Goal: Browse casually: Explore the website without a specific task or goal

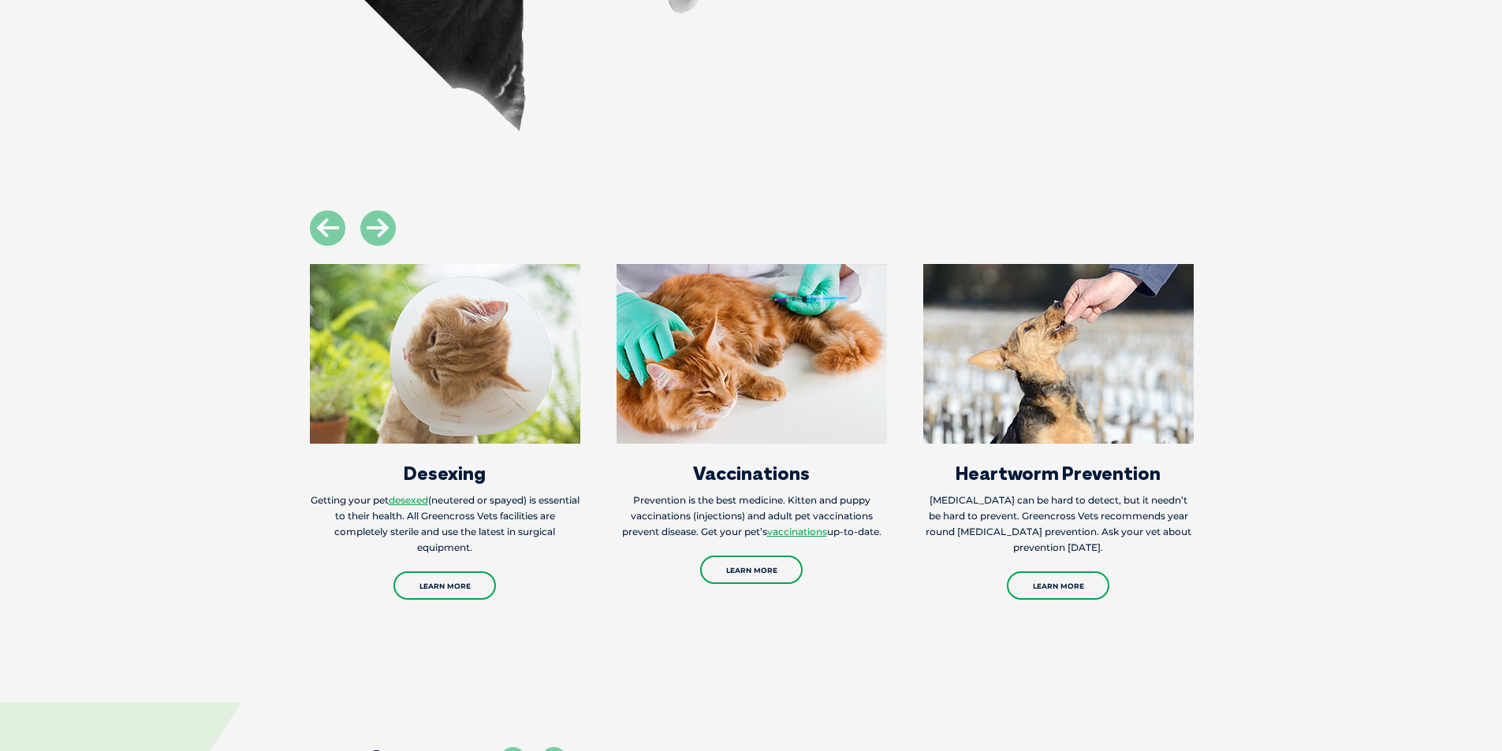
scroll to position [2444, 0]
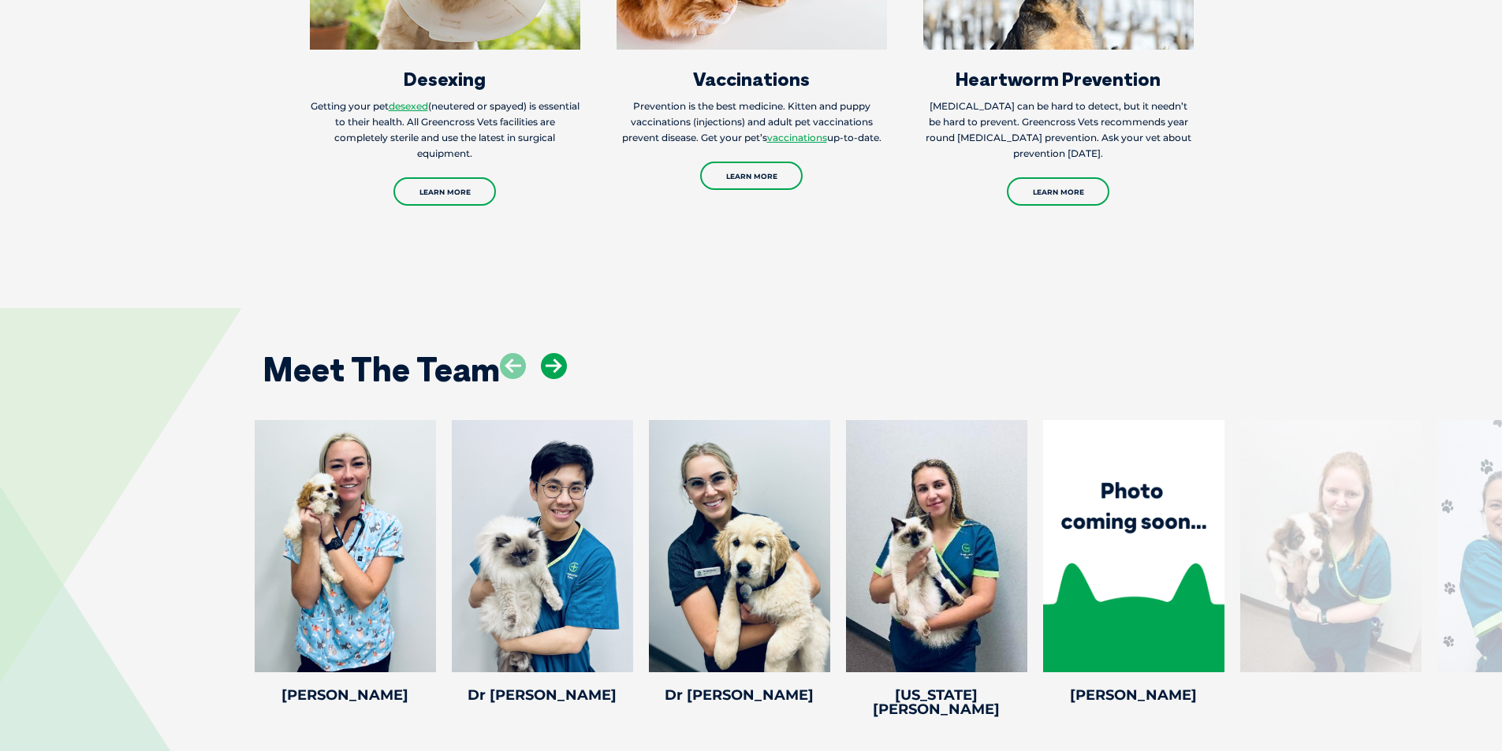
click at [555, 353] on icon at bounding box center [554, 366] width 26 height 26
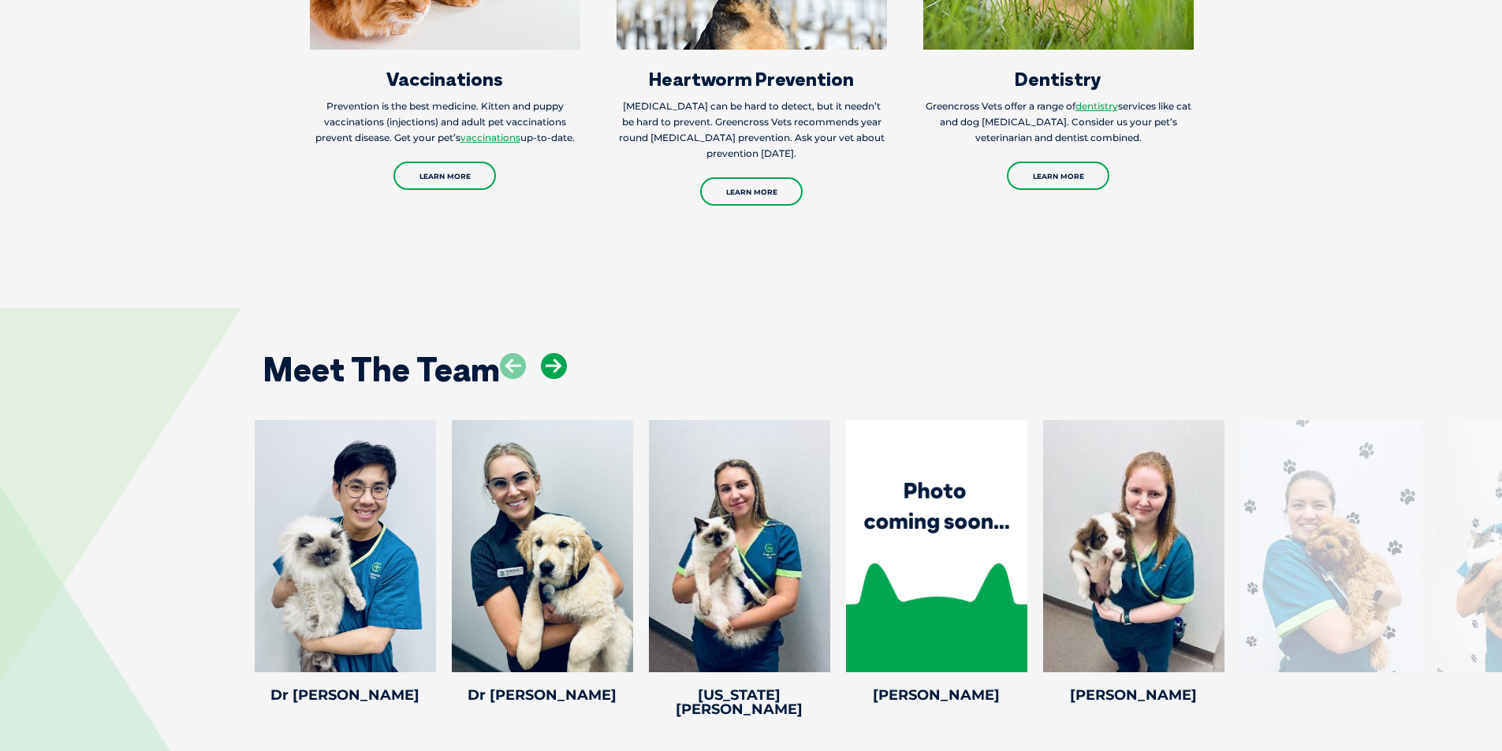
click at [555, 353] on icon at bounding box center [554, 366] width 26 height 26
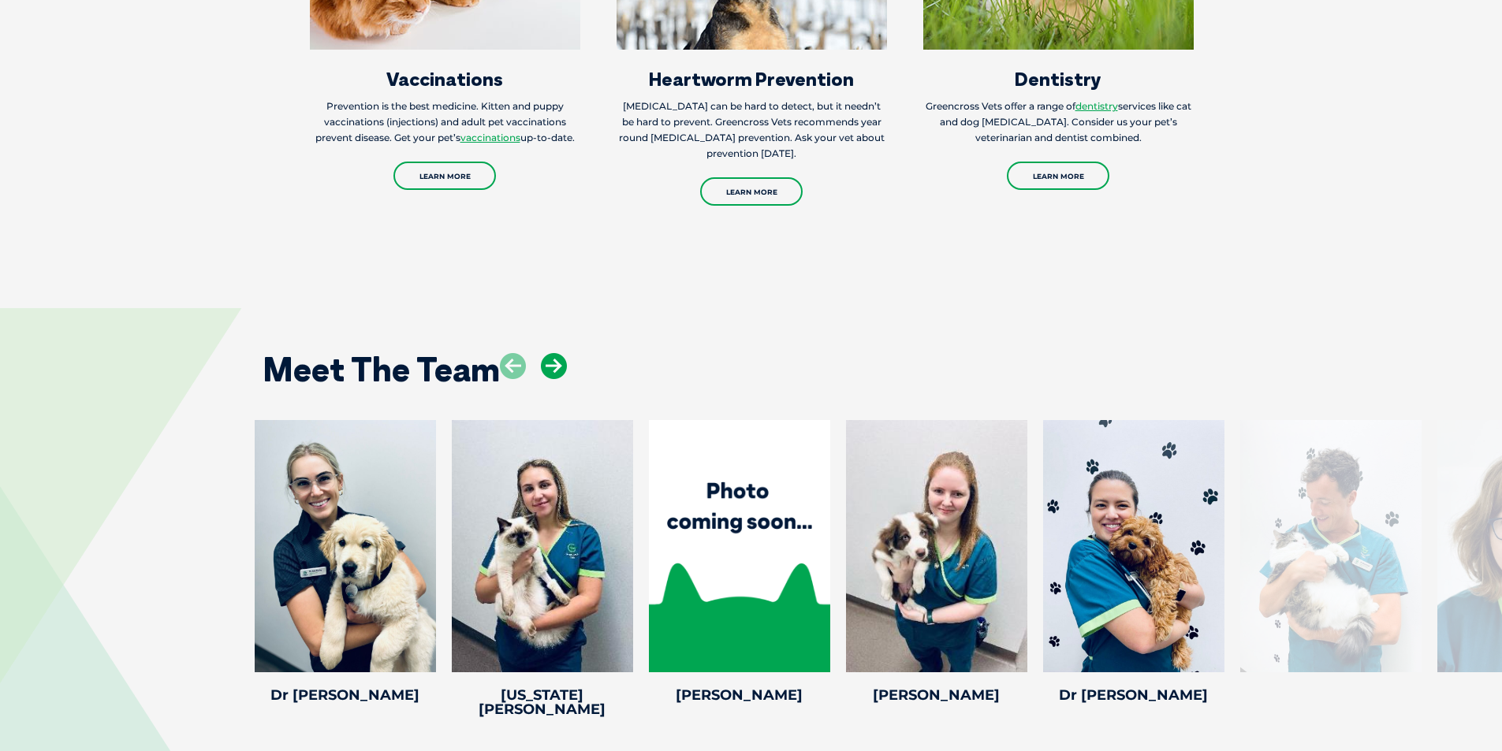
click at [555, 353] on icon at bounding box center [554, 366] width 26 height 26
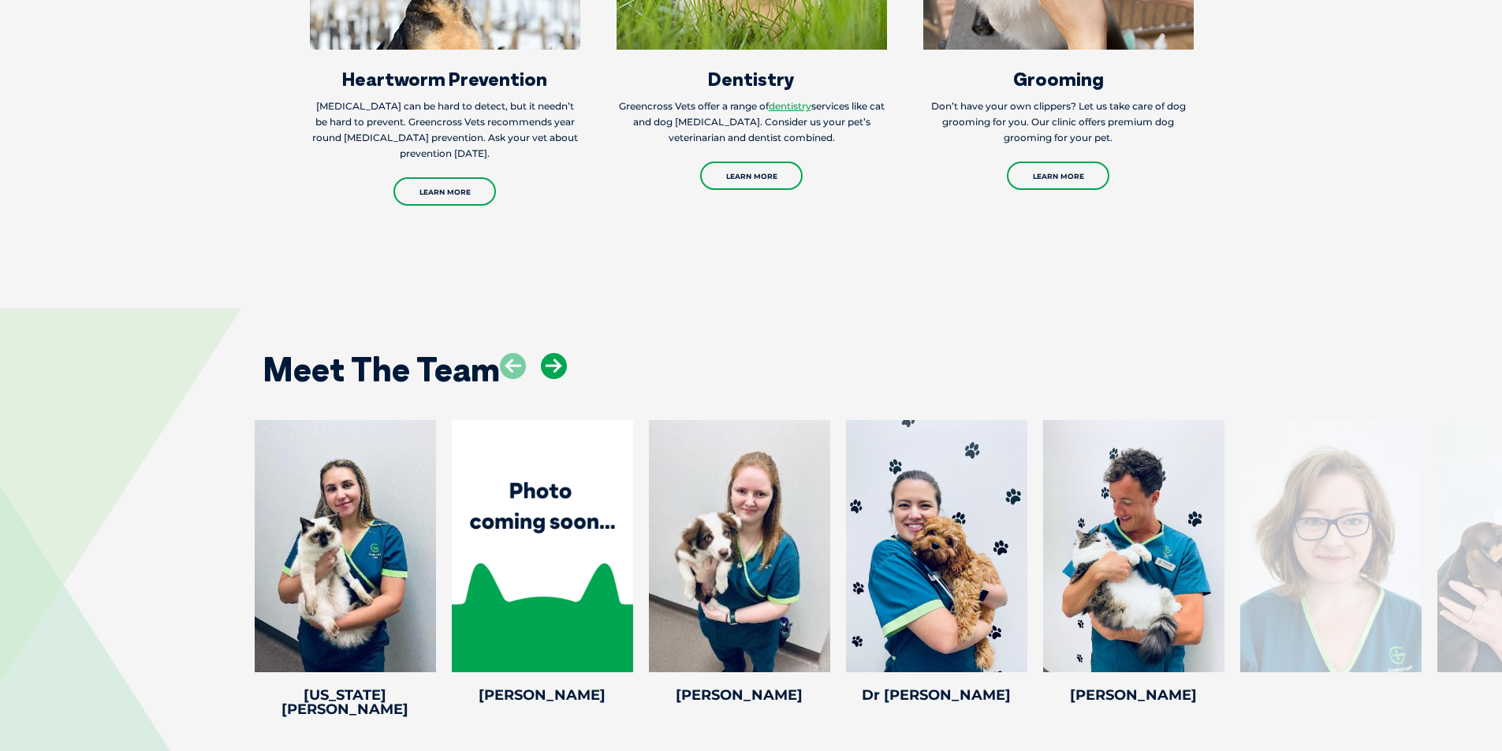
click at [555, 353] on icon at bounding box center [554, 366] width 26 height 26
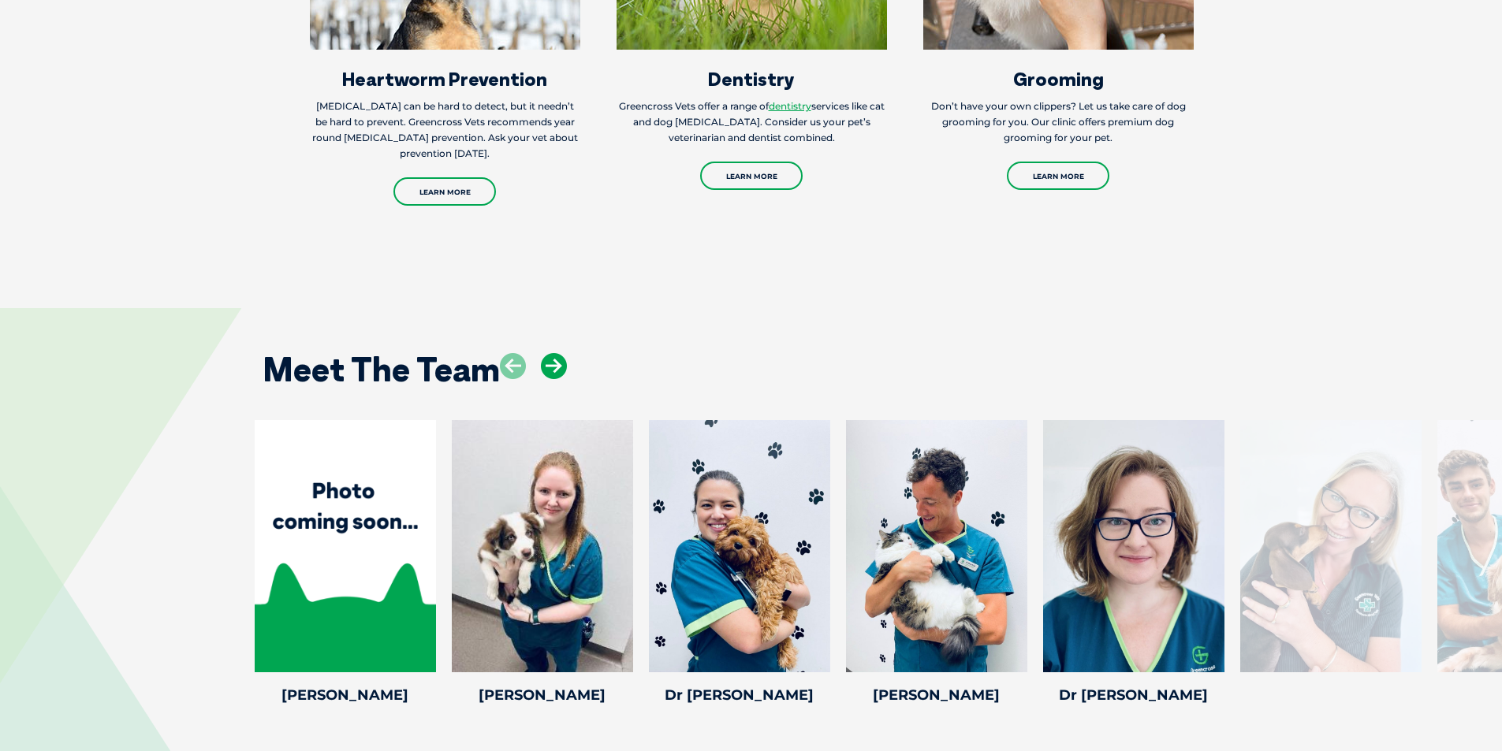
click at [555, 353] on icon at bounding box center [554, 366] width 26 height 26
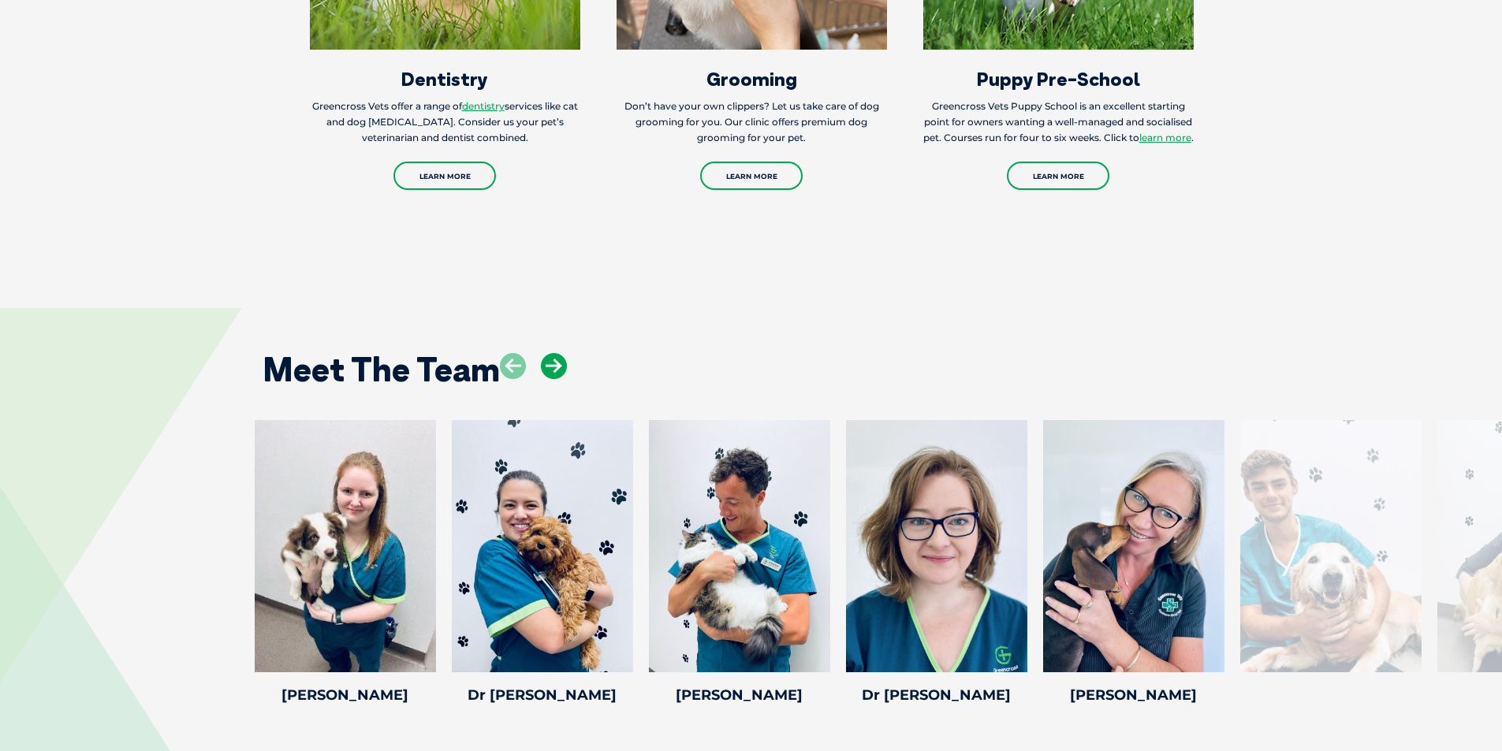
click at [555, 353] on icon at bounding box center [554, 366] width 26 height 26
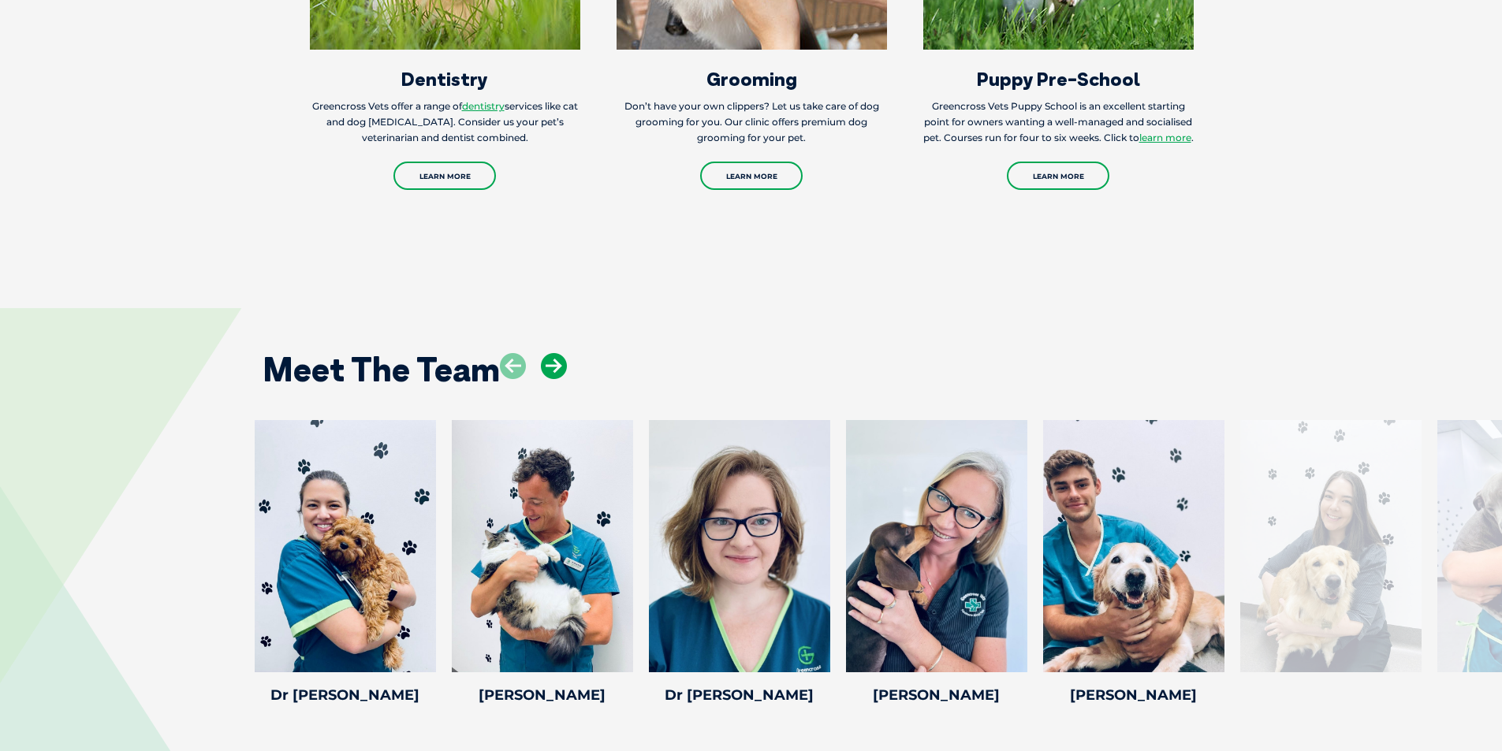
click at [555, 353] on icon at bounding box center [554, 366] width 26 height 26
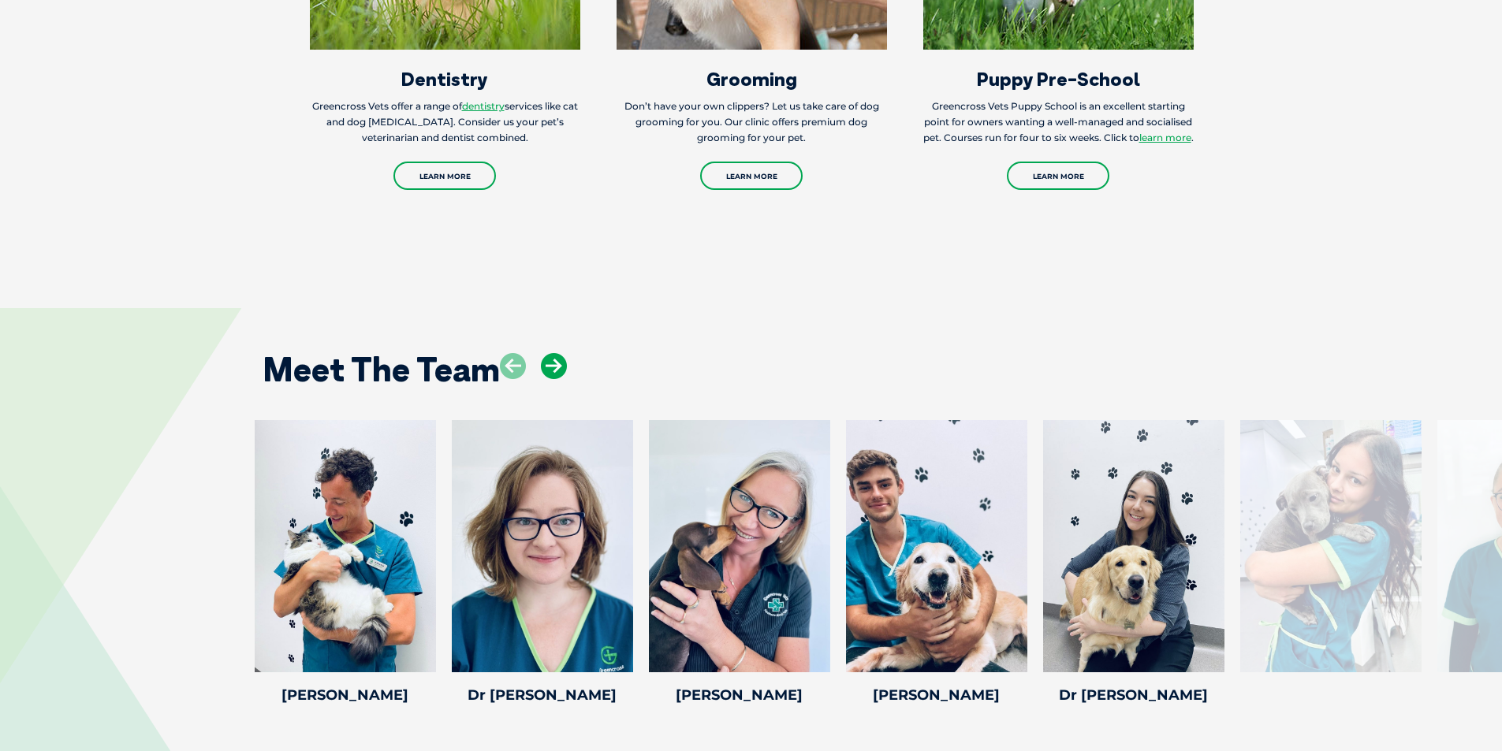
click at [555, 353] on icon at bounding box center [554, 366] width 26 height 26
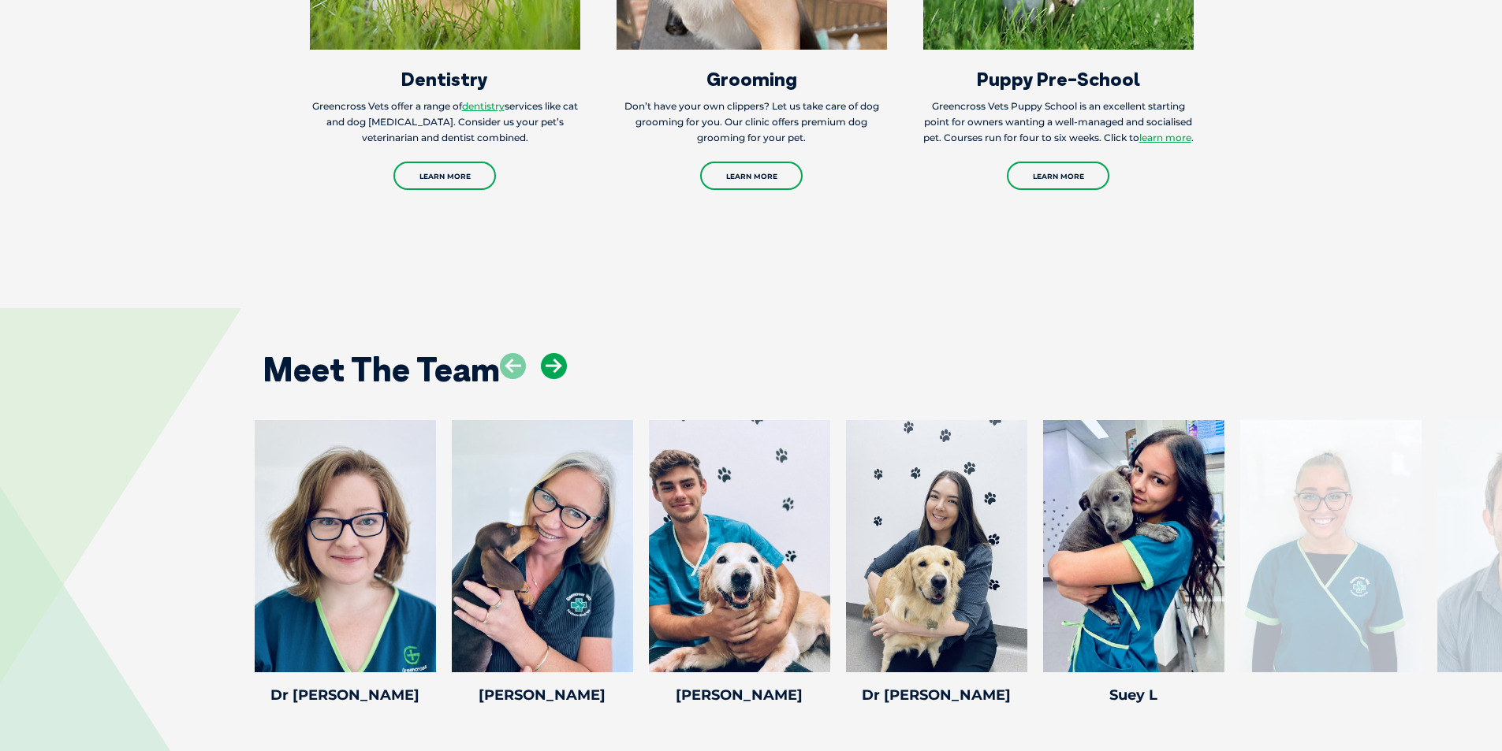
click at [555, 353] on icon at bounding box center [554, 366] width 26 height 26
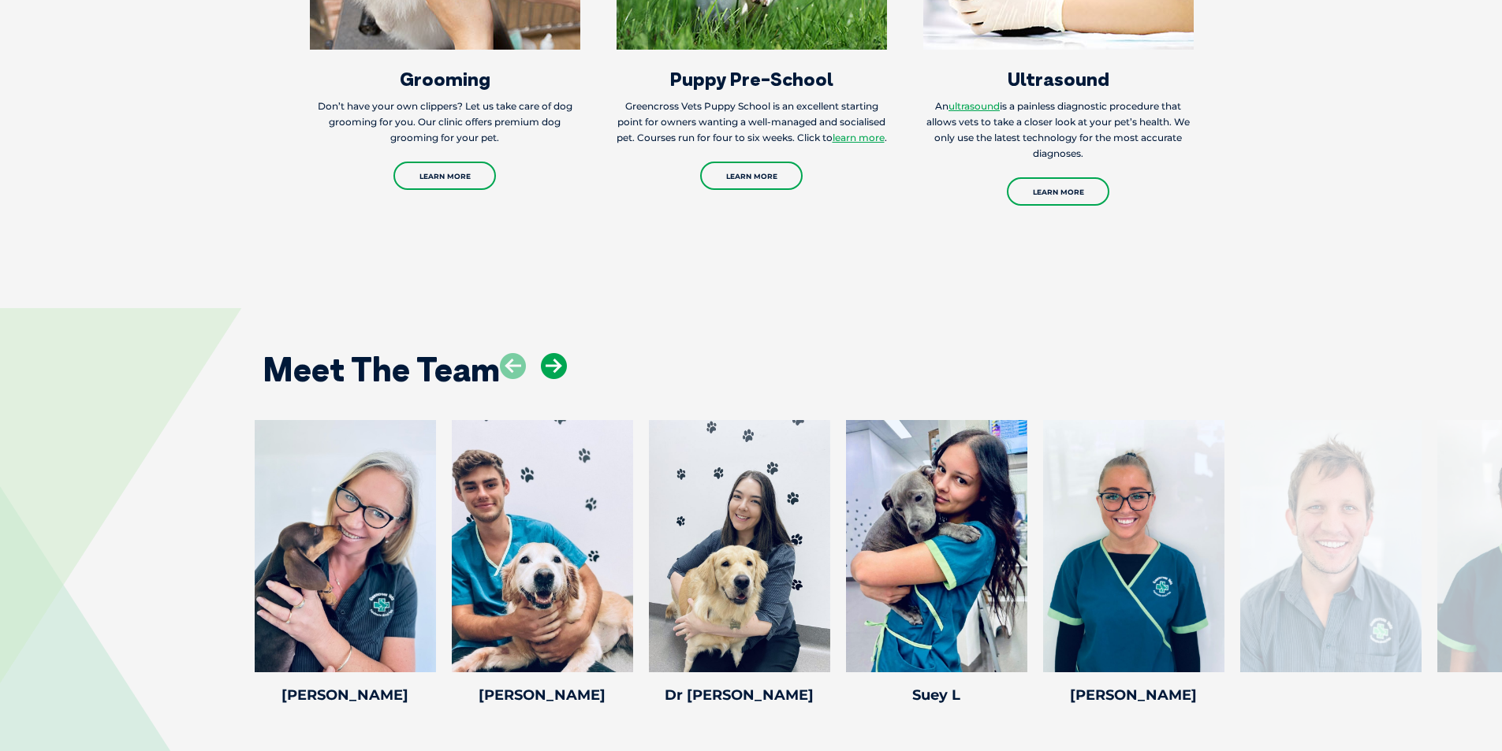
click at [555, 353] on icon at bounding box center [554, 366] width 26 height 26
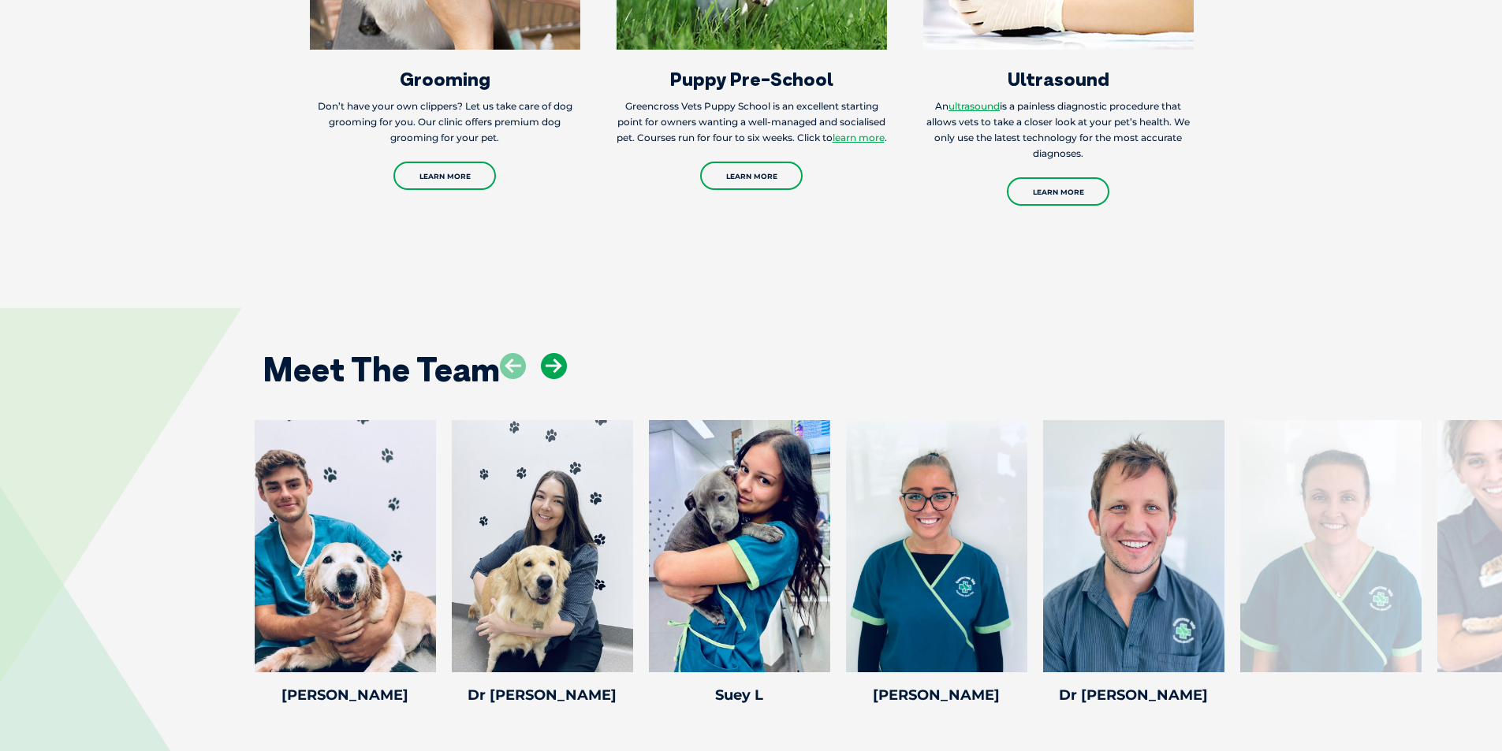
click at [555, 353] on icon at bounding box center [554, 366] width 26 height 26
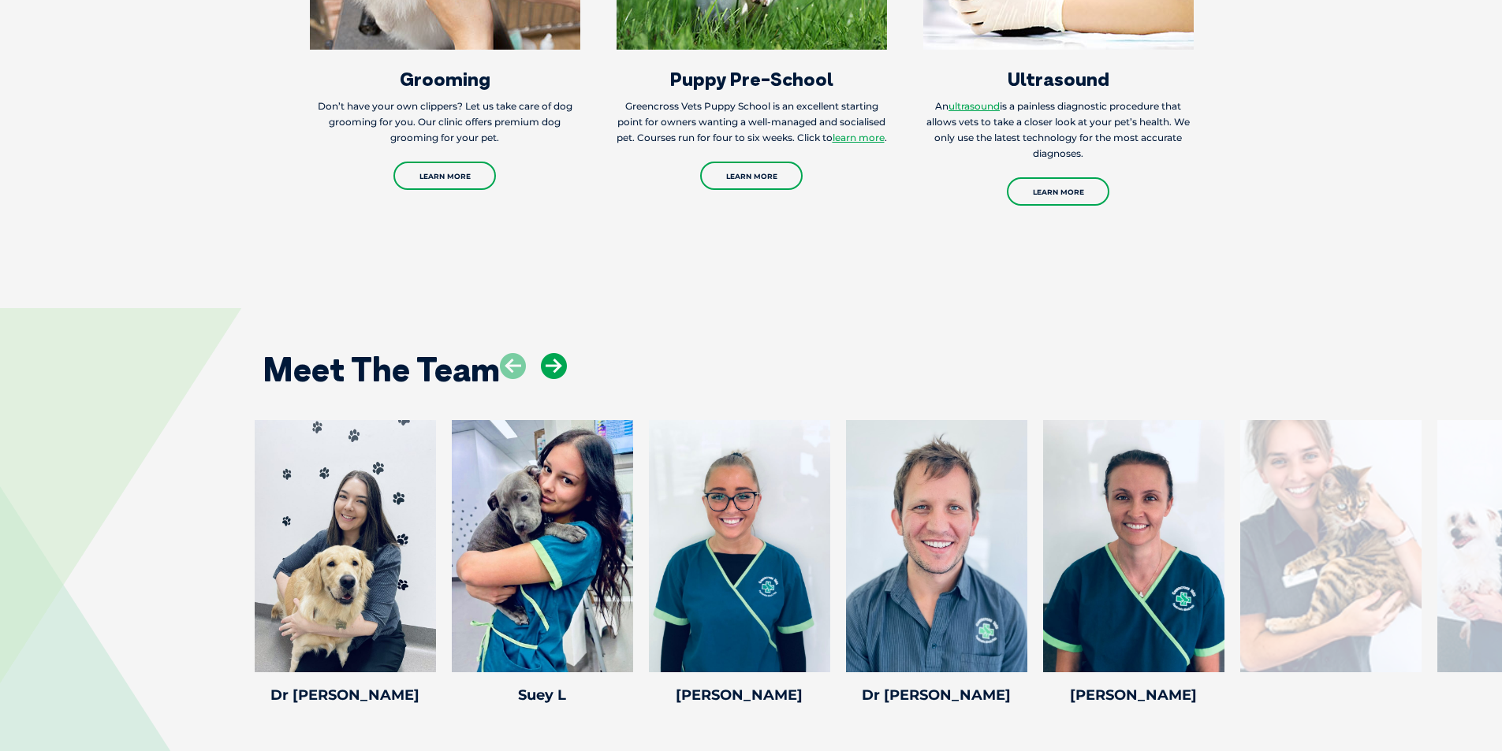
click at [555, 353] on icon at bounding box center [554, 366] width 26 height 26
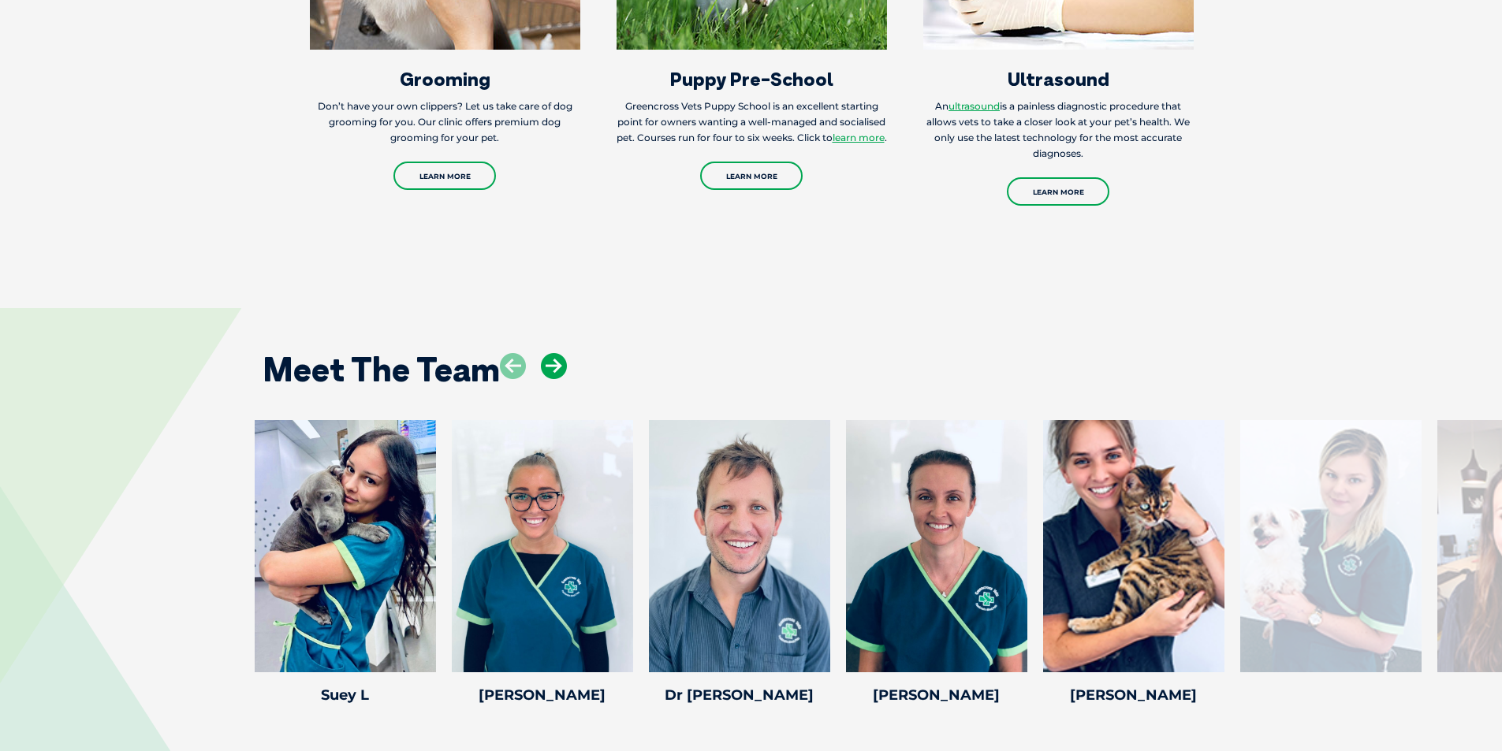
click at [555, 353] on icon at bounding box center [554, 366] width 26 height 26
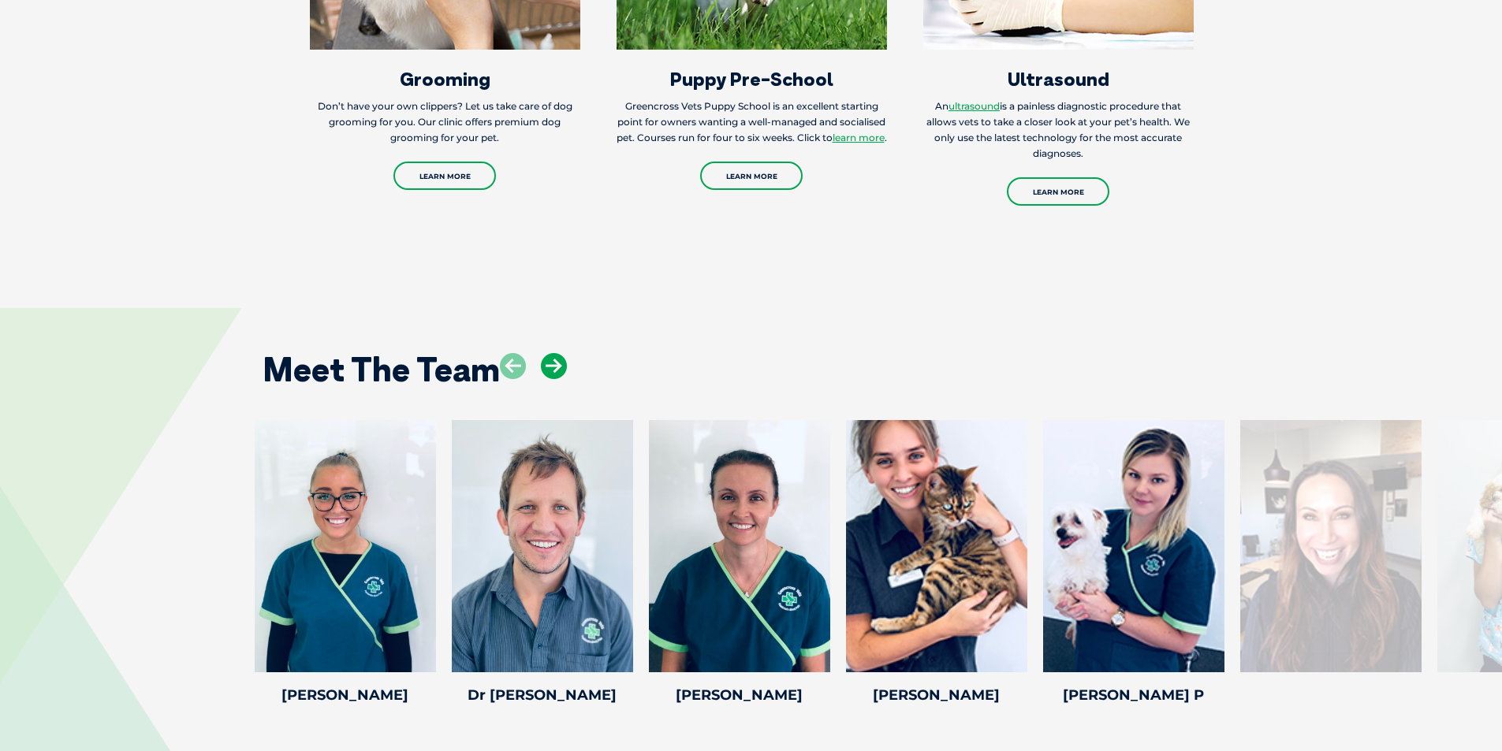
click at [555, 353] on icon at bounding box center [554, 366] width 26 height 26
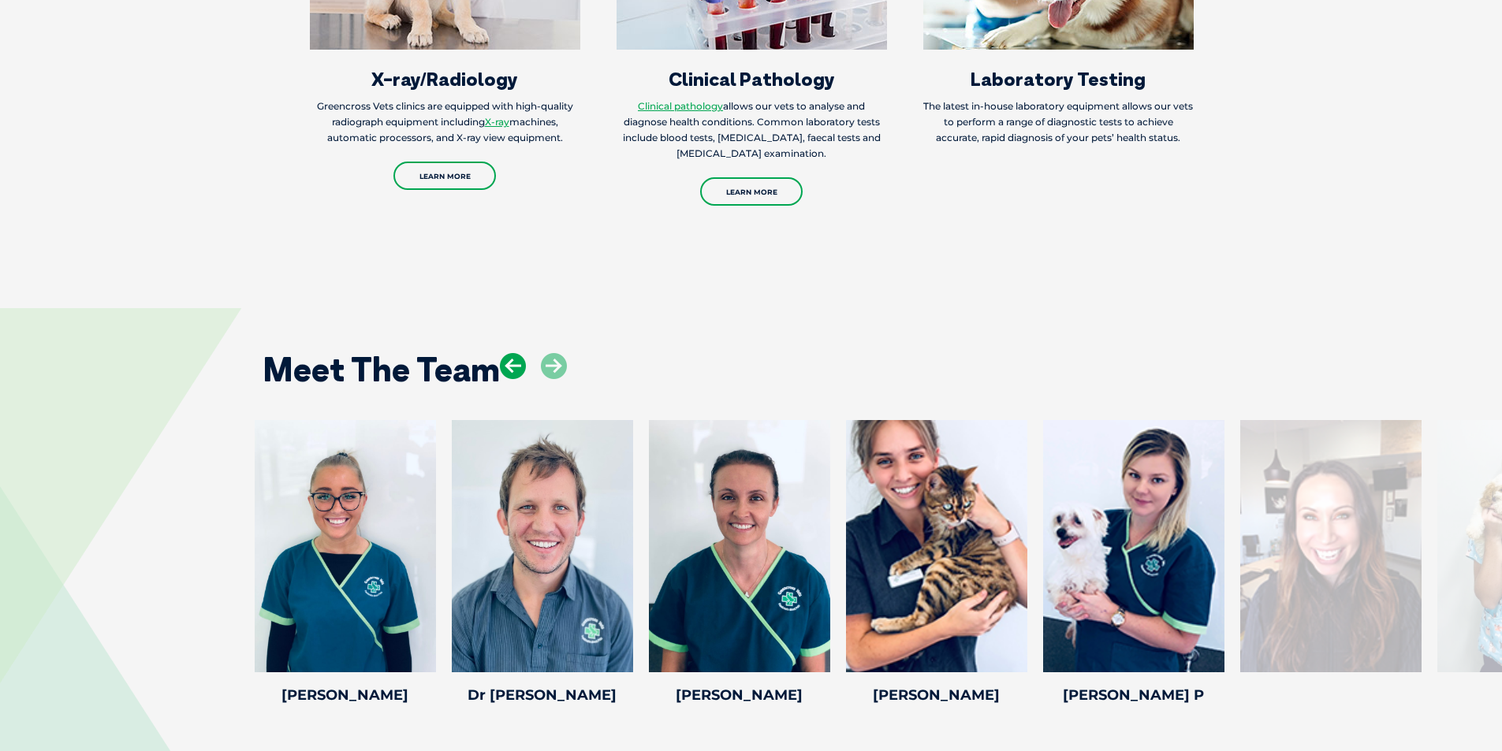
click at [515, 353] on icon at bounding box center [513, 366] width 26 height 26
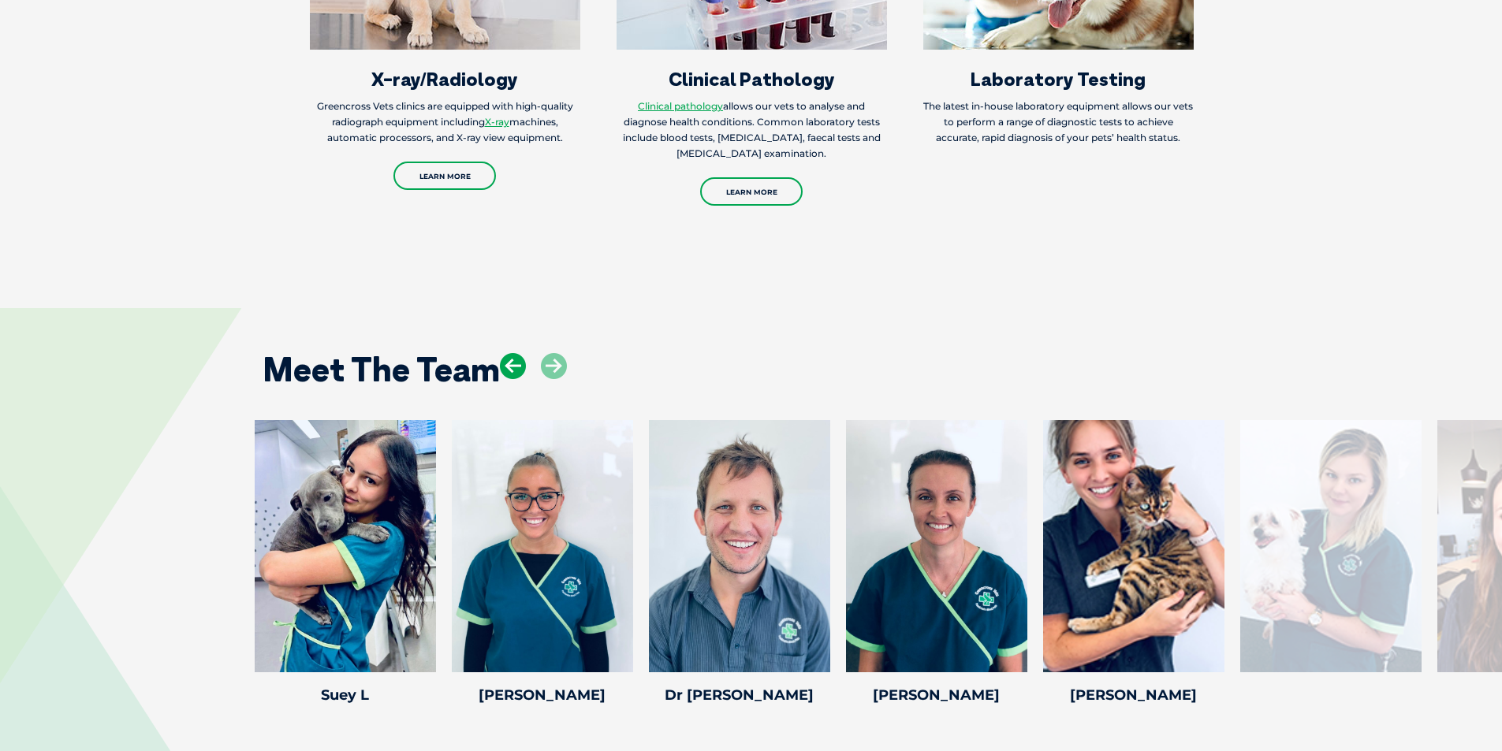
click at [515, 353] on icon at bounding box center [513, 366] width 26 height 26
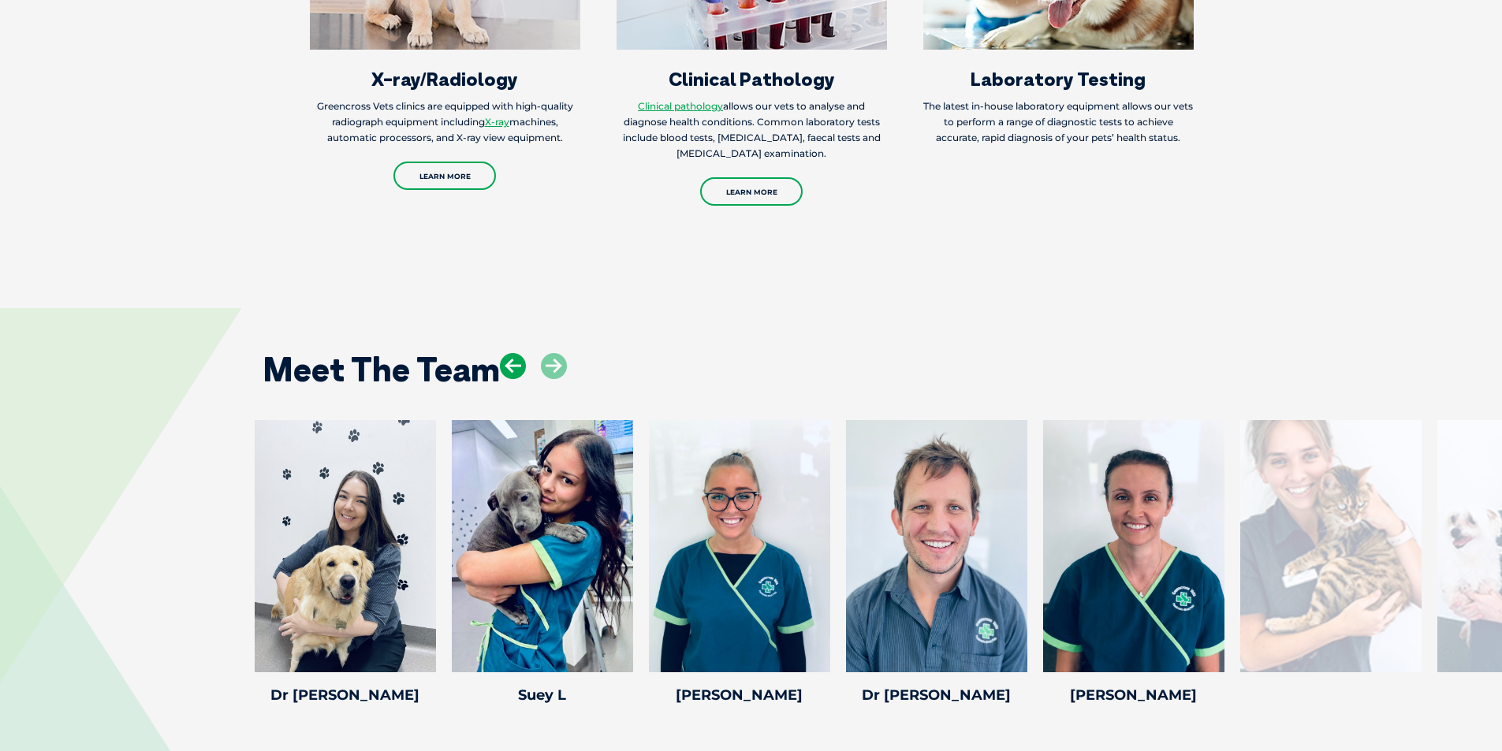
click at [515, 353] on icon at bounding box center [513, 366] width 26 height 26
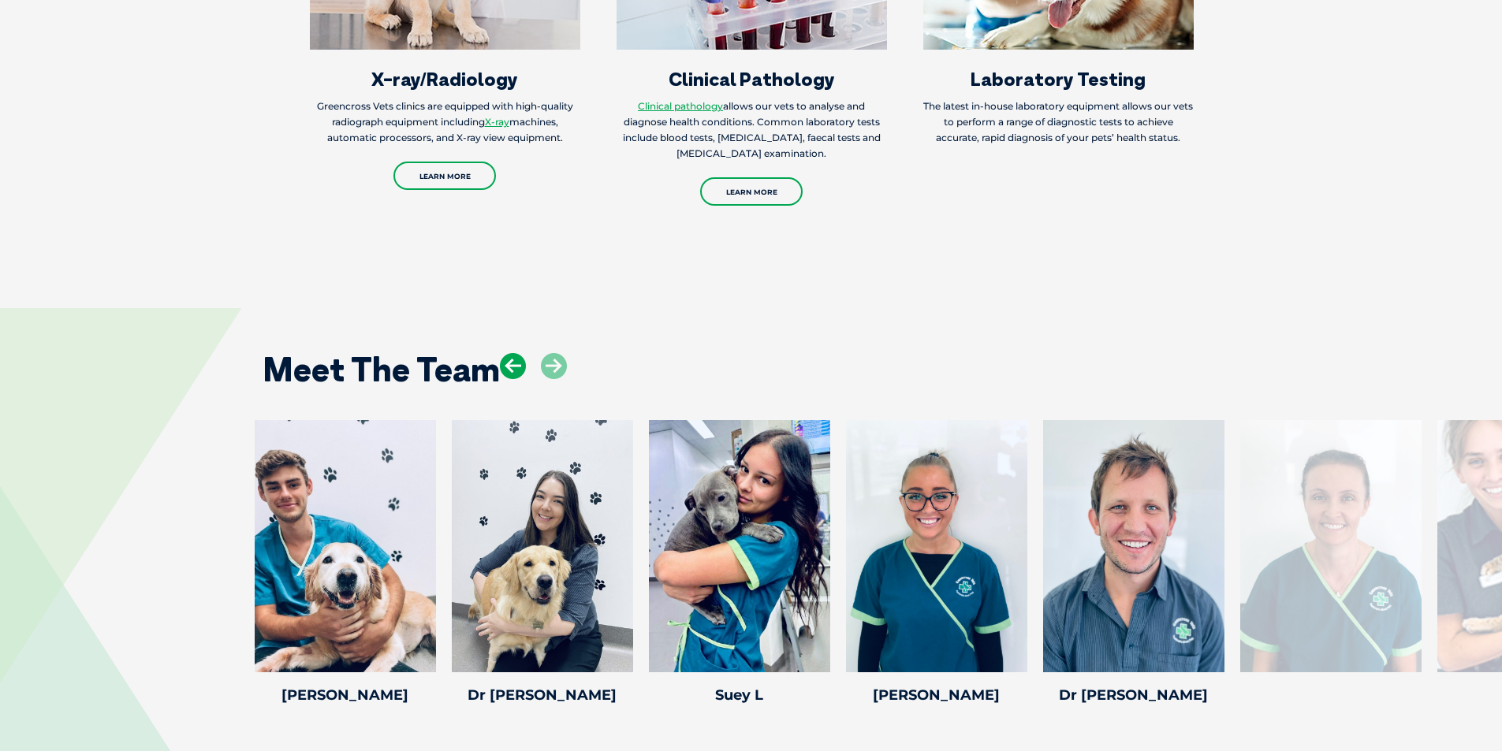
click at [515, 353] on icon at bounding box center [513, 366] width 26 height 26
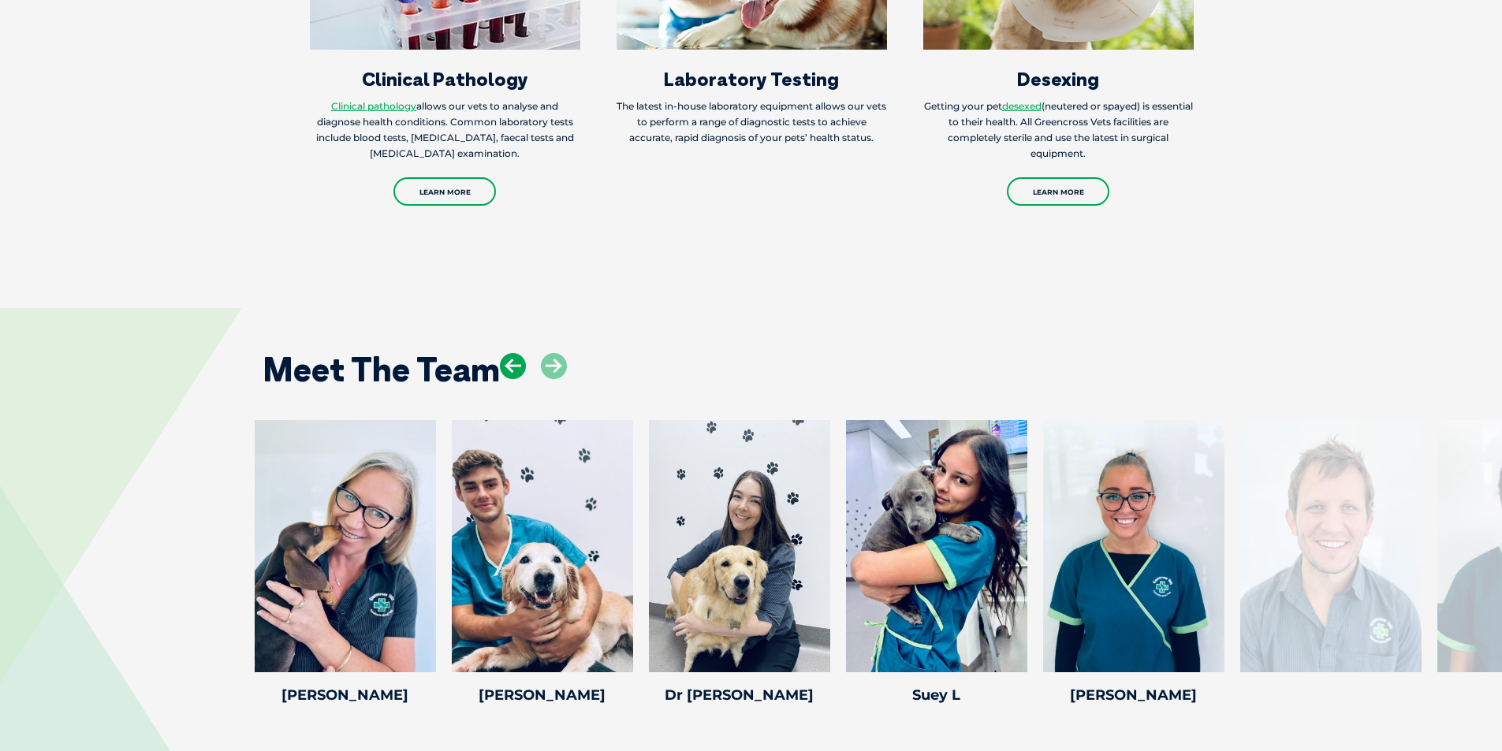
click at [515, 353] on icon at bounding box center [513, 366] width 26 height 26
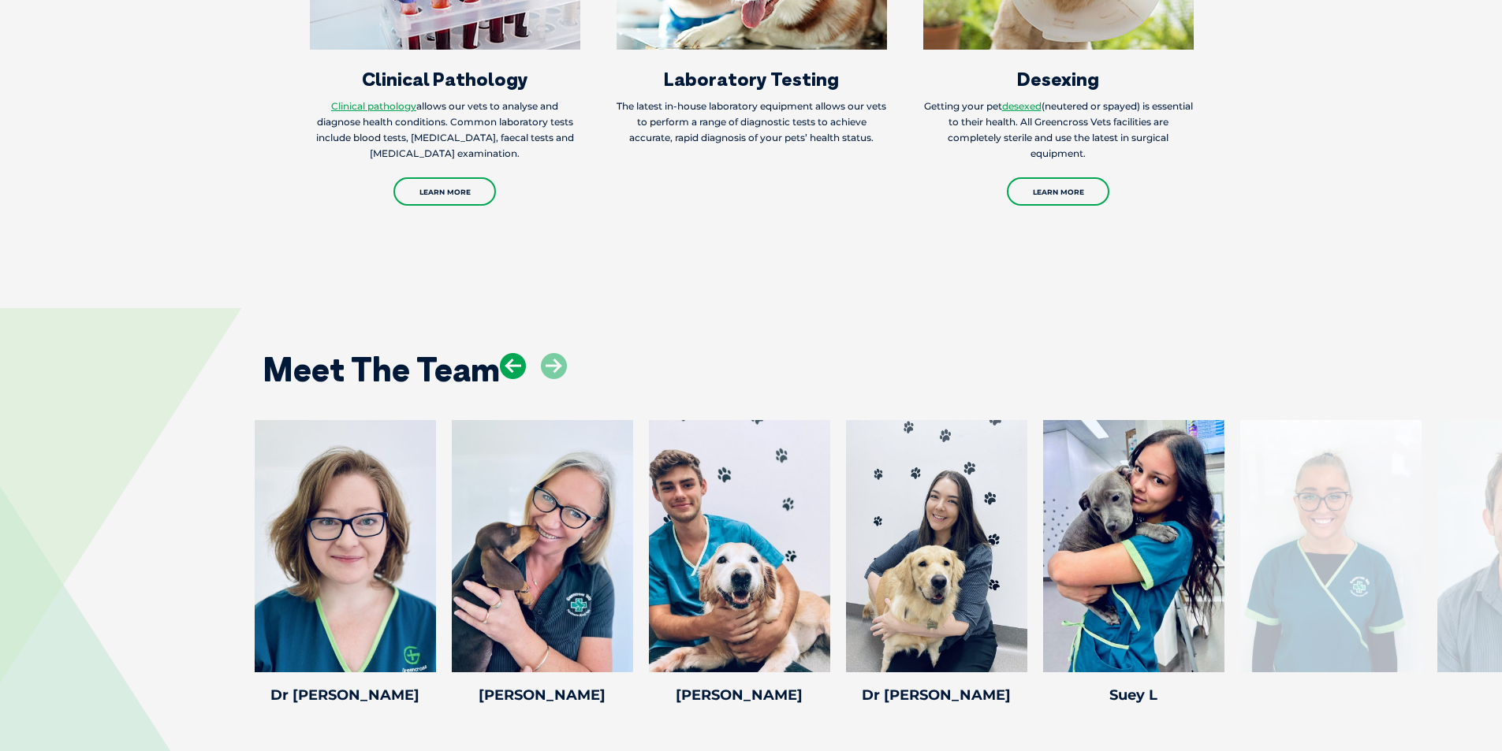
click at [515, 353] on icon at bounding box center [513, 366] width 26 height 26
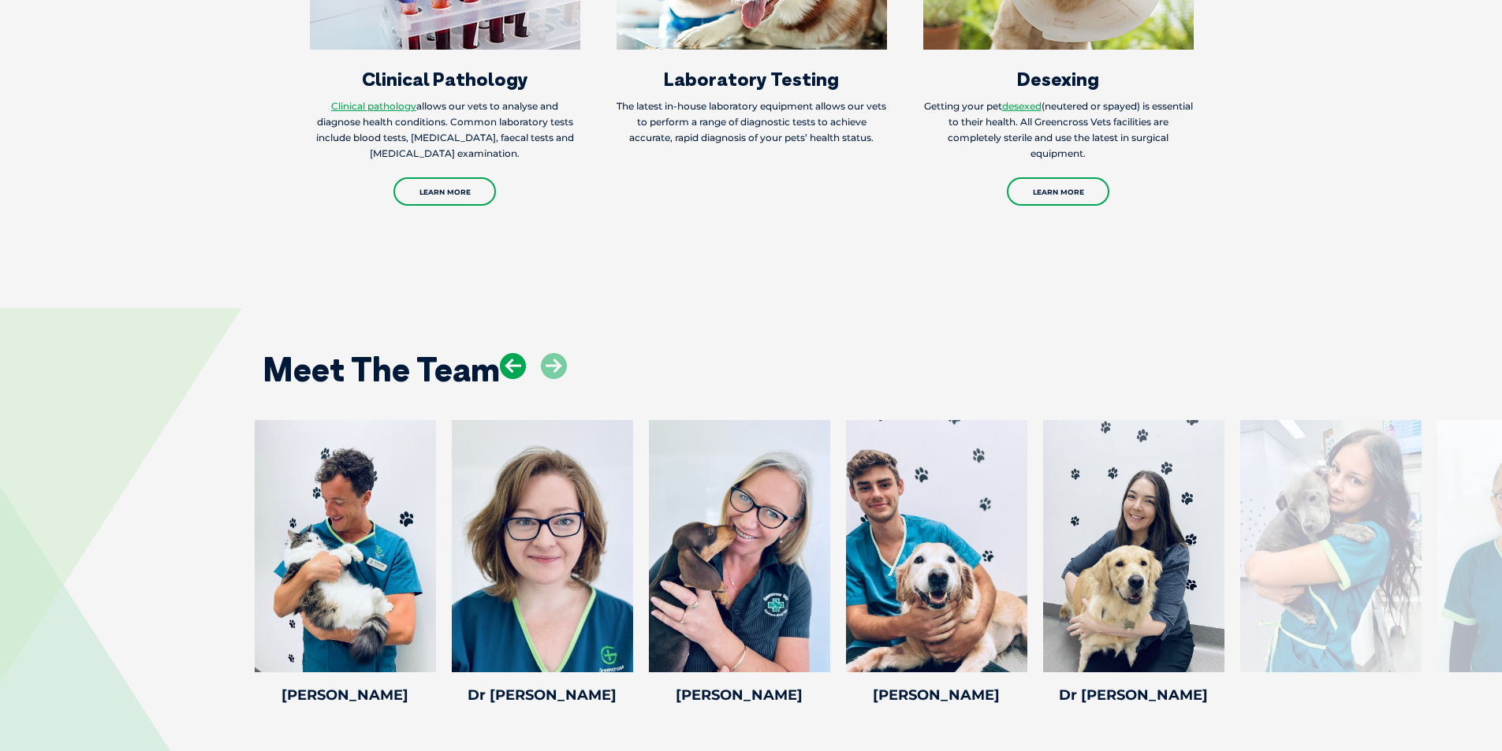
click at [515, 353] on icon at bounding box center [513, 366] width 26 height 26
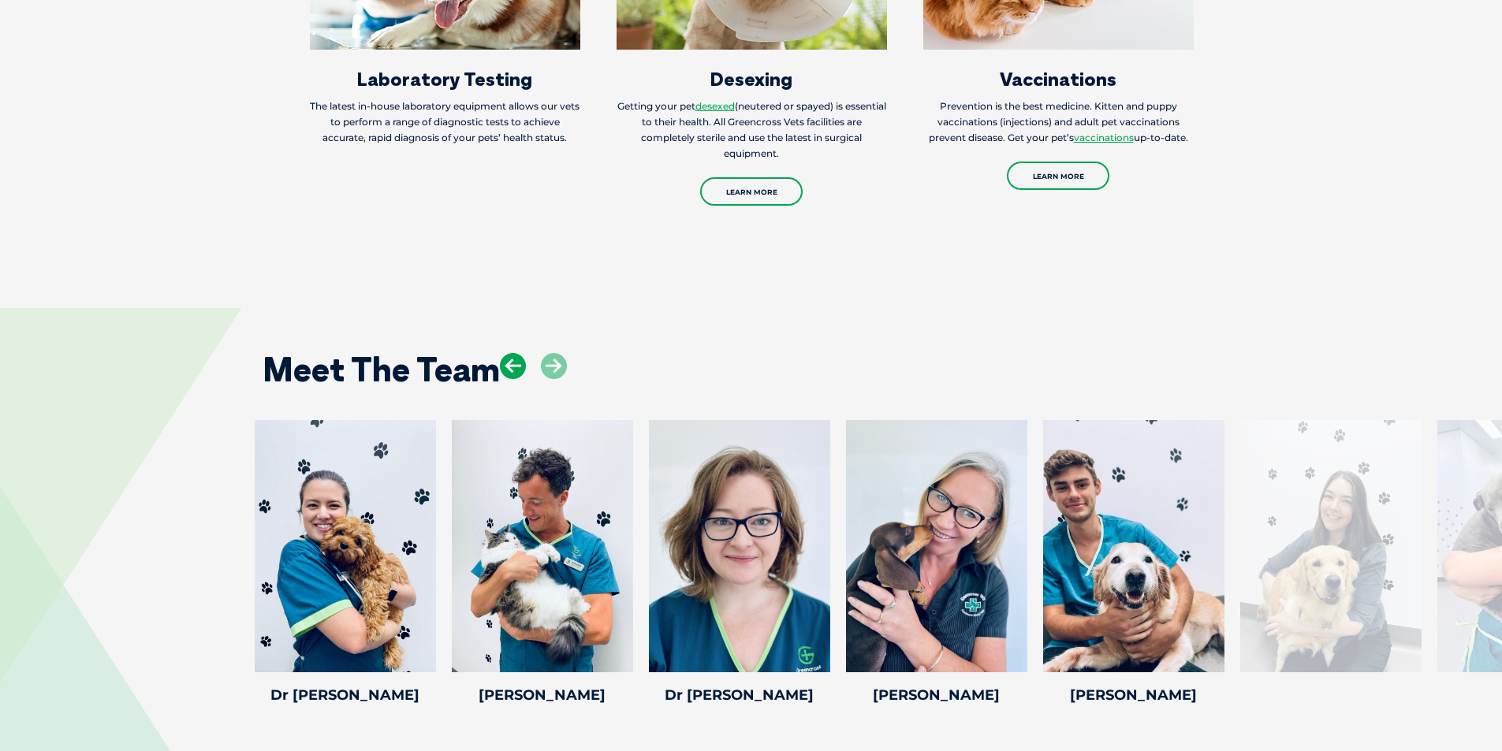
click at [515, 353] on icon at bounding box center [513, 366] width 26 height 26
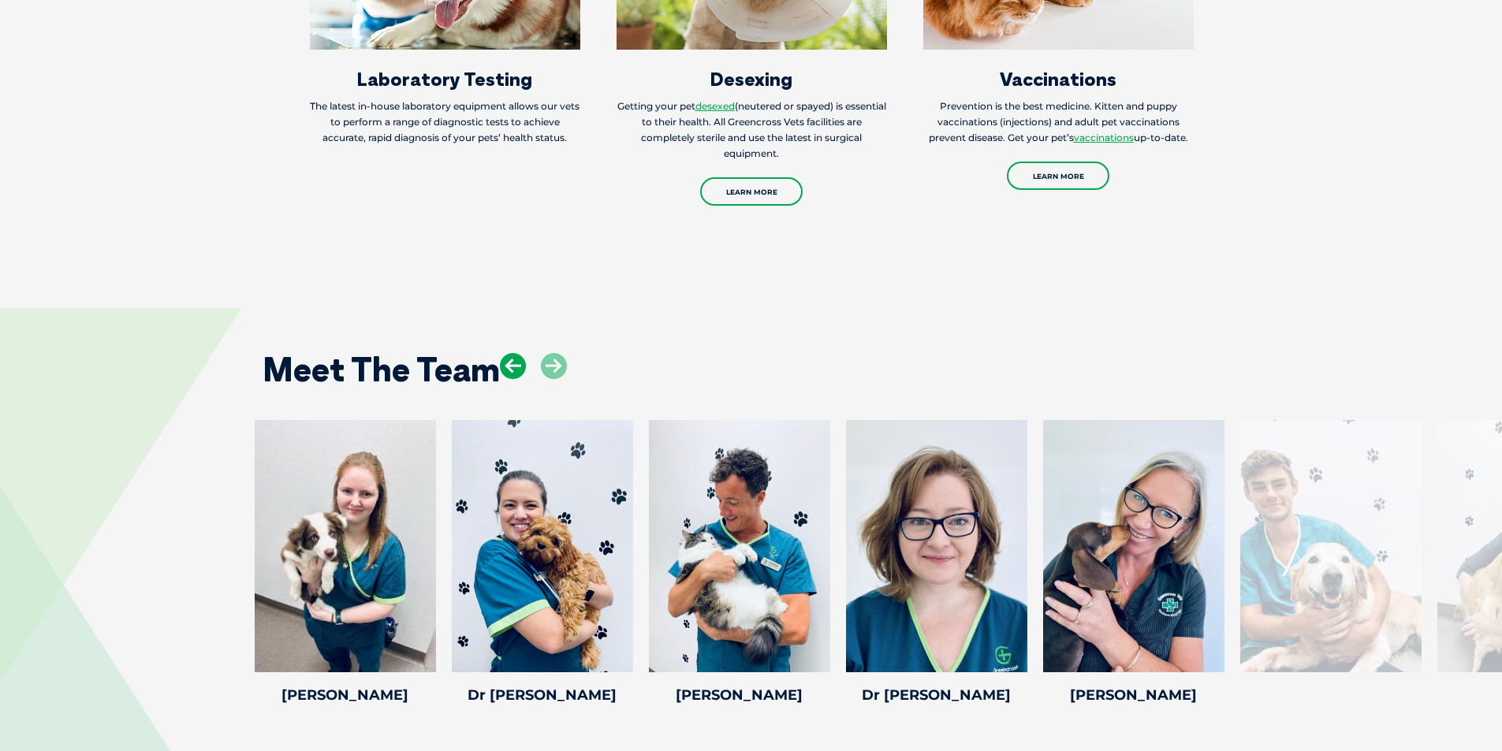
click at [515, 353] on icon at bounding box center [513, 366] width 26 height 26
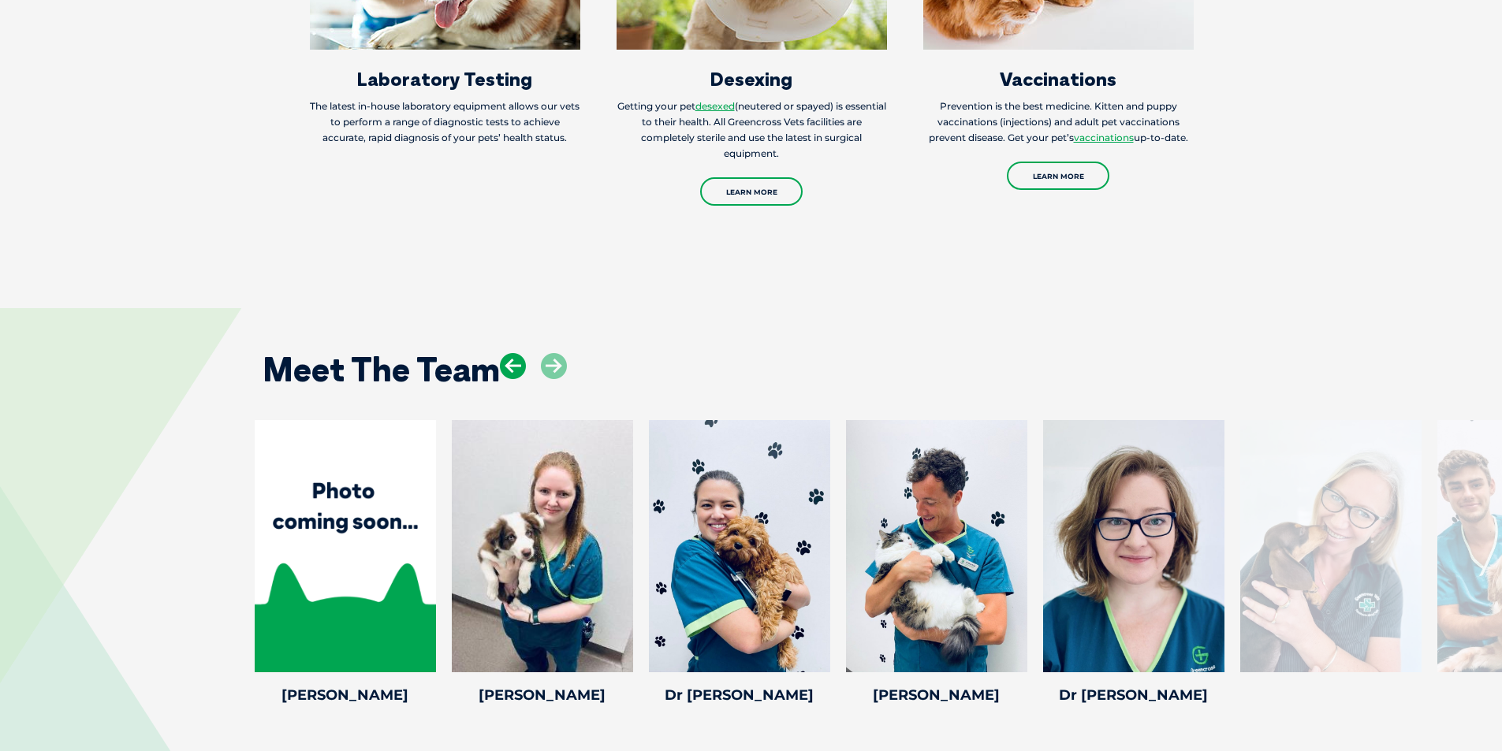
click at [515, 353] on icon at bounding box center [513, 366] width 26 height 26
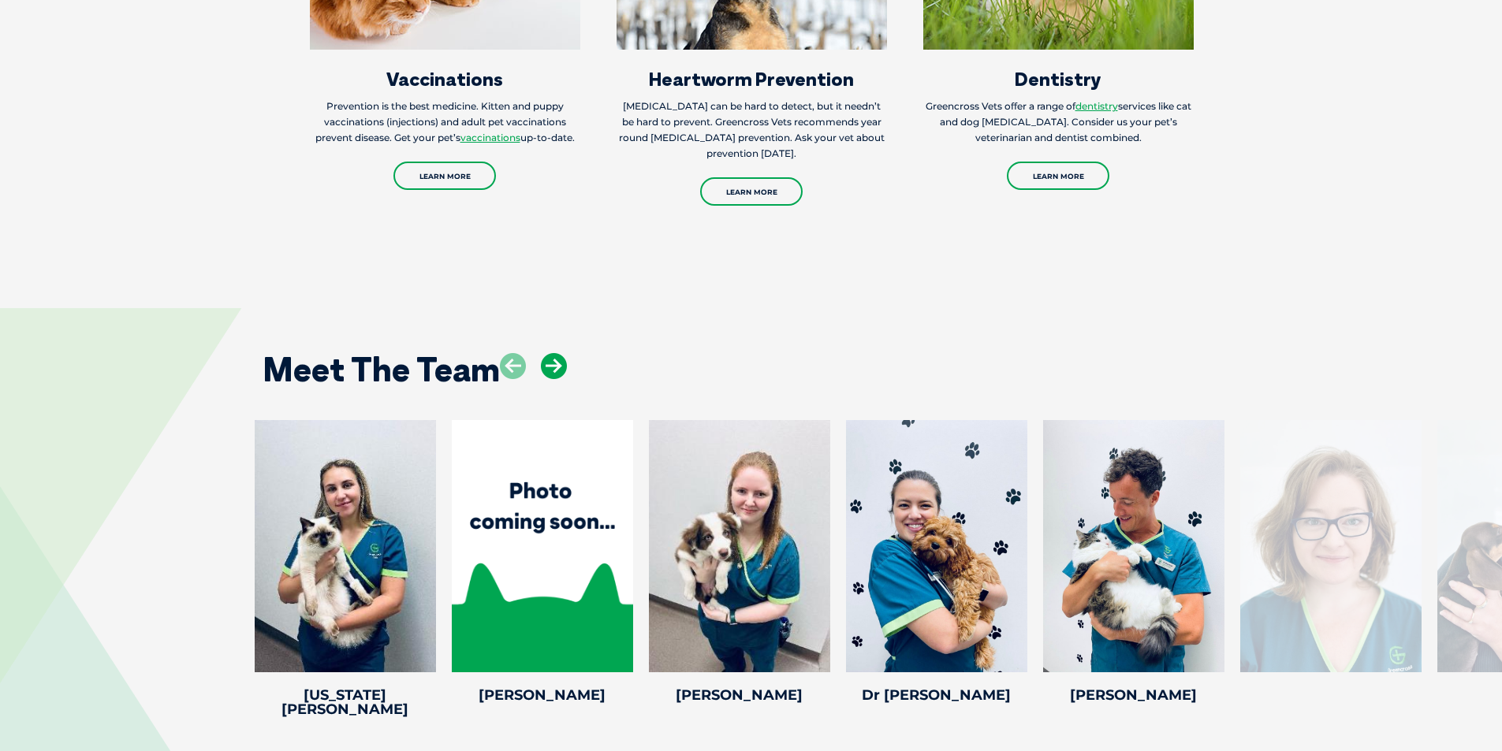
click at [553, 353] on icon at bounding box center [554, 366] width 26 height 26
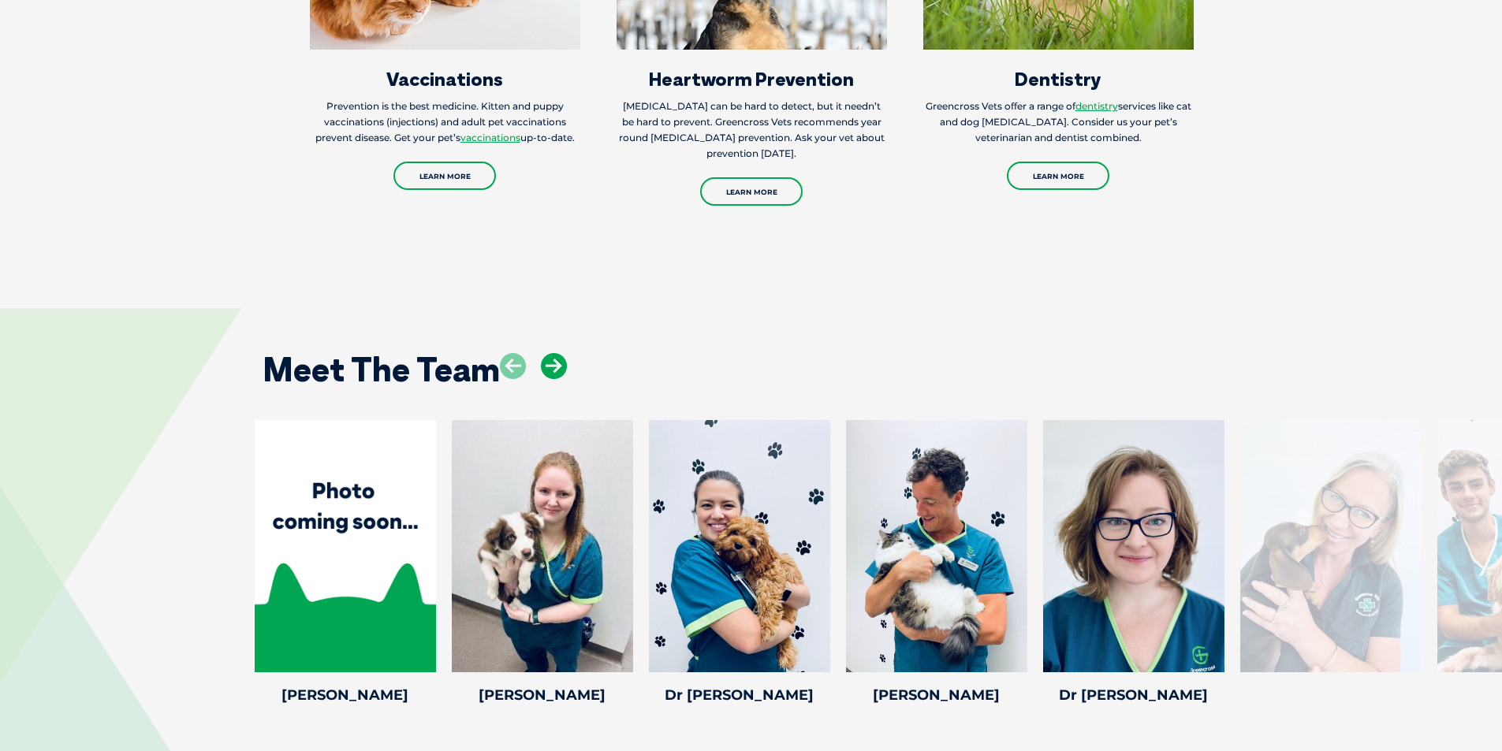
click at [553, 353] on icon at bounding box center [554, 366] width 26 height 26
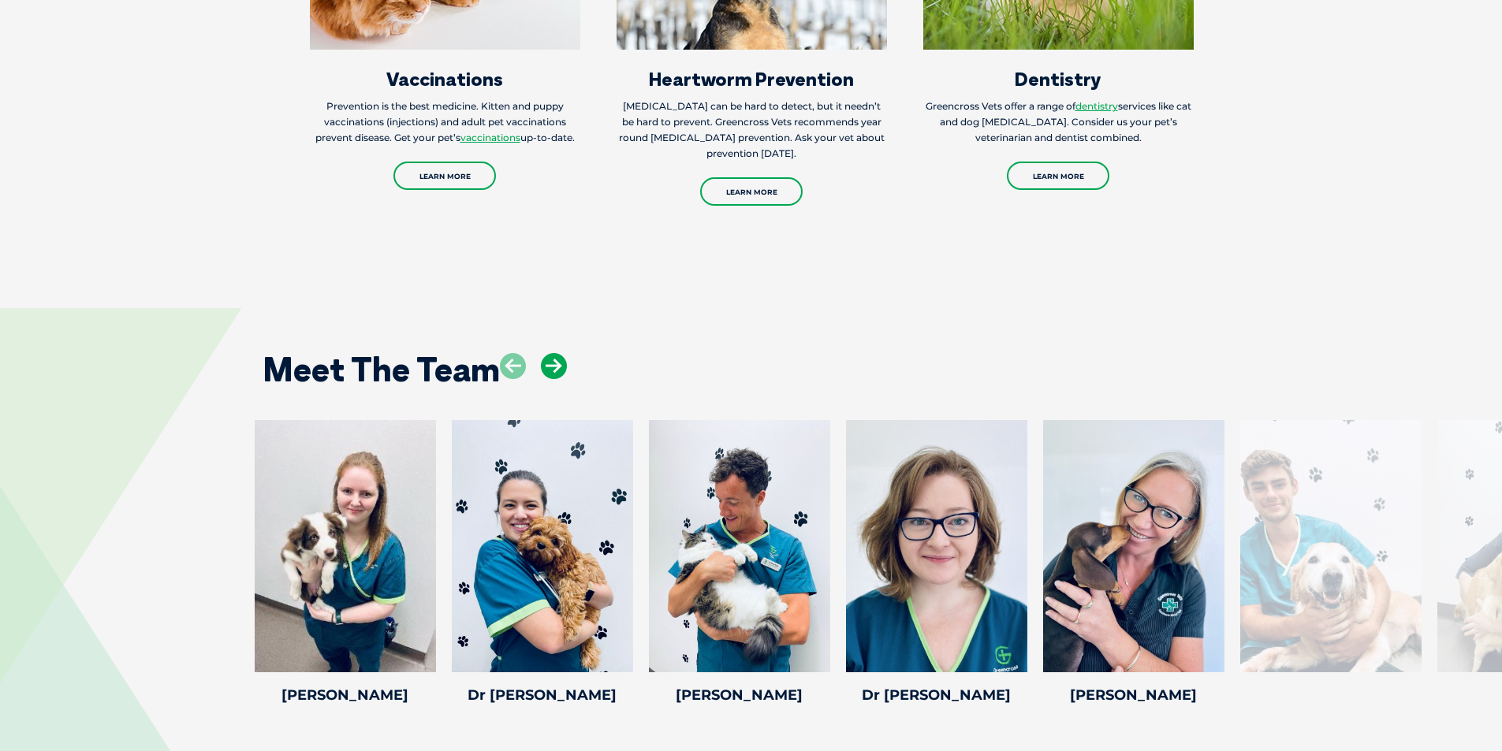
click at [553, 353] on icon at bounding box center [554, 366] width 26 height 26
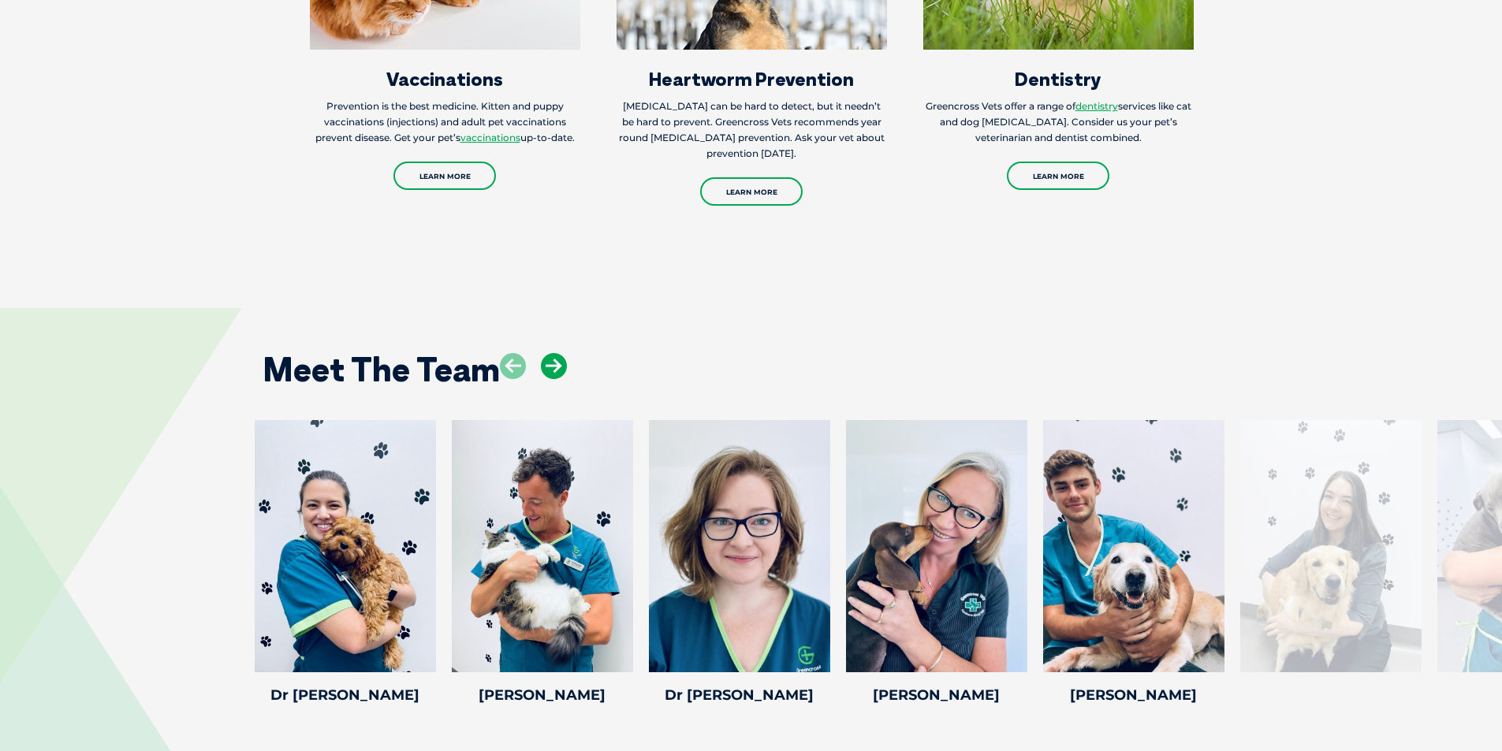
click at [553, 353] on icon at bounding box center [554, 366] width 26 height 26
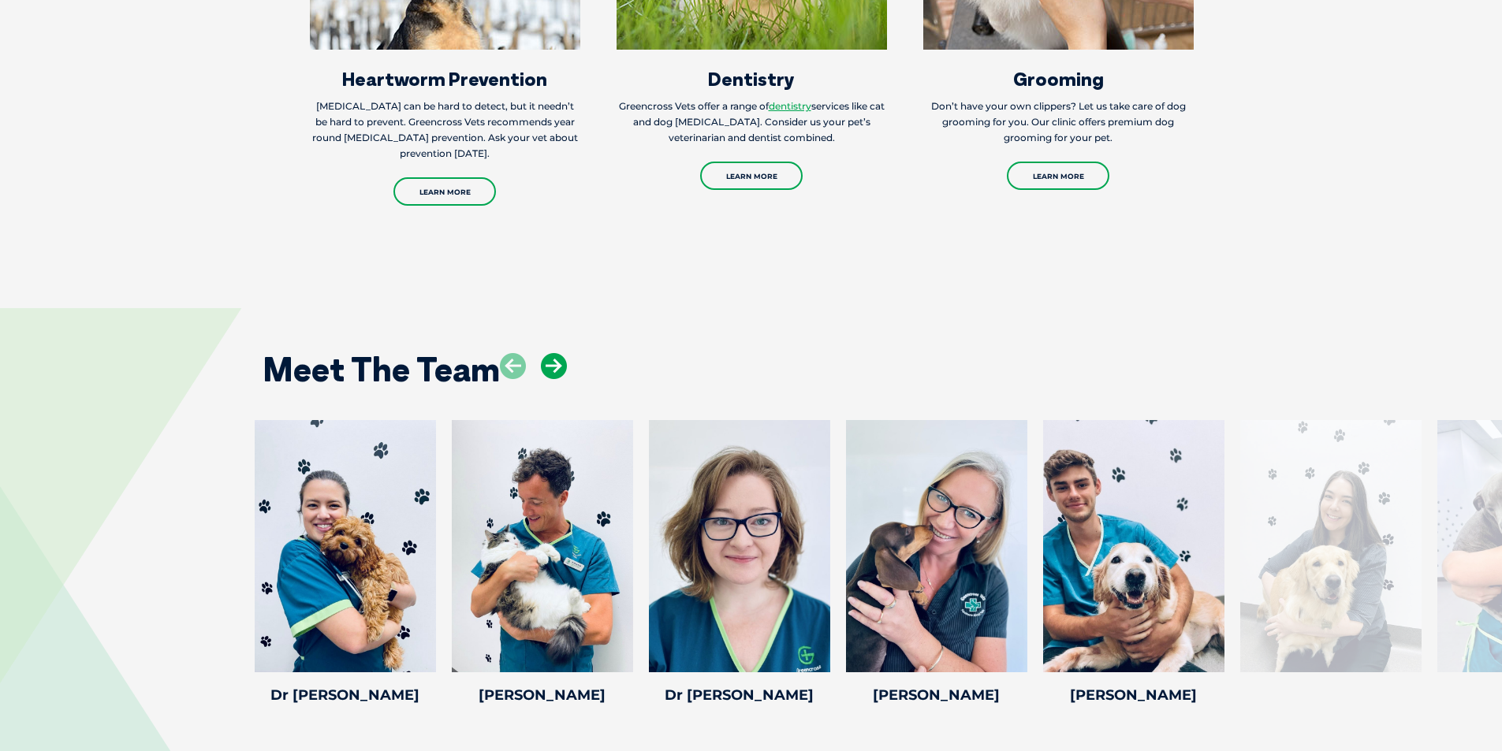
click at [553, 353] on icon at bounding box center [554, 366] width 26 height 26
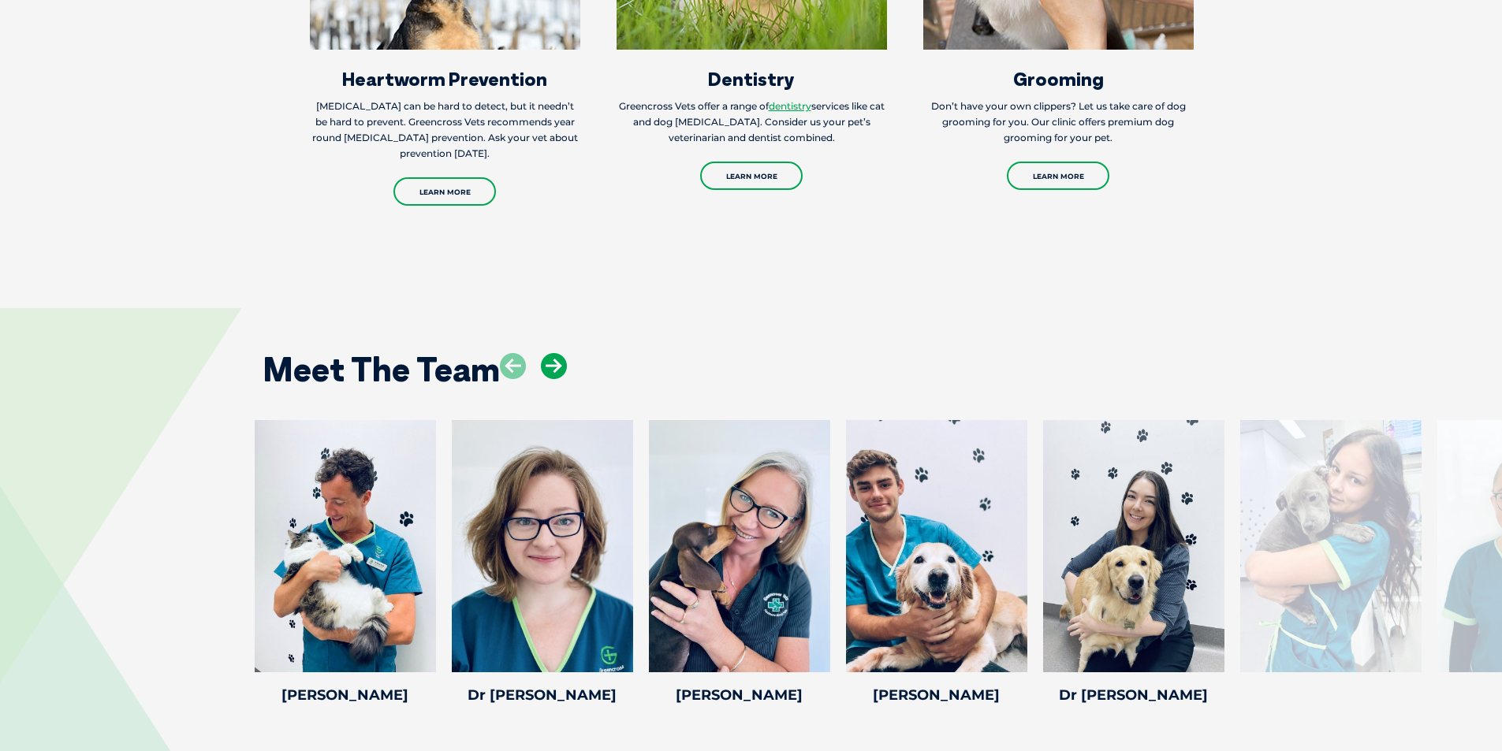
click at [553, 353] on icon at bounding box center [554, 366] width 26 height 26
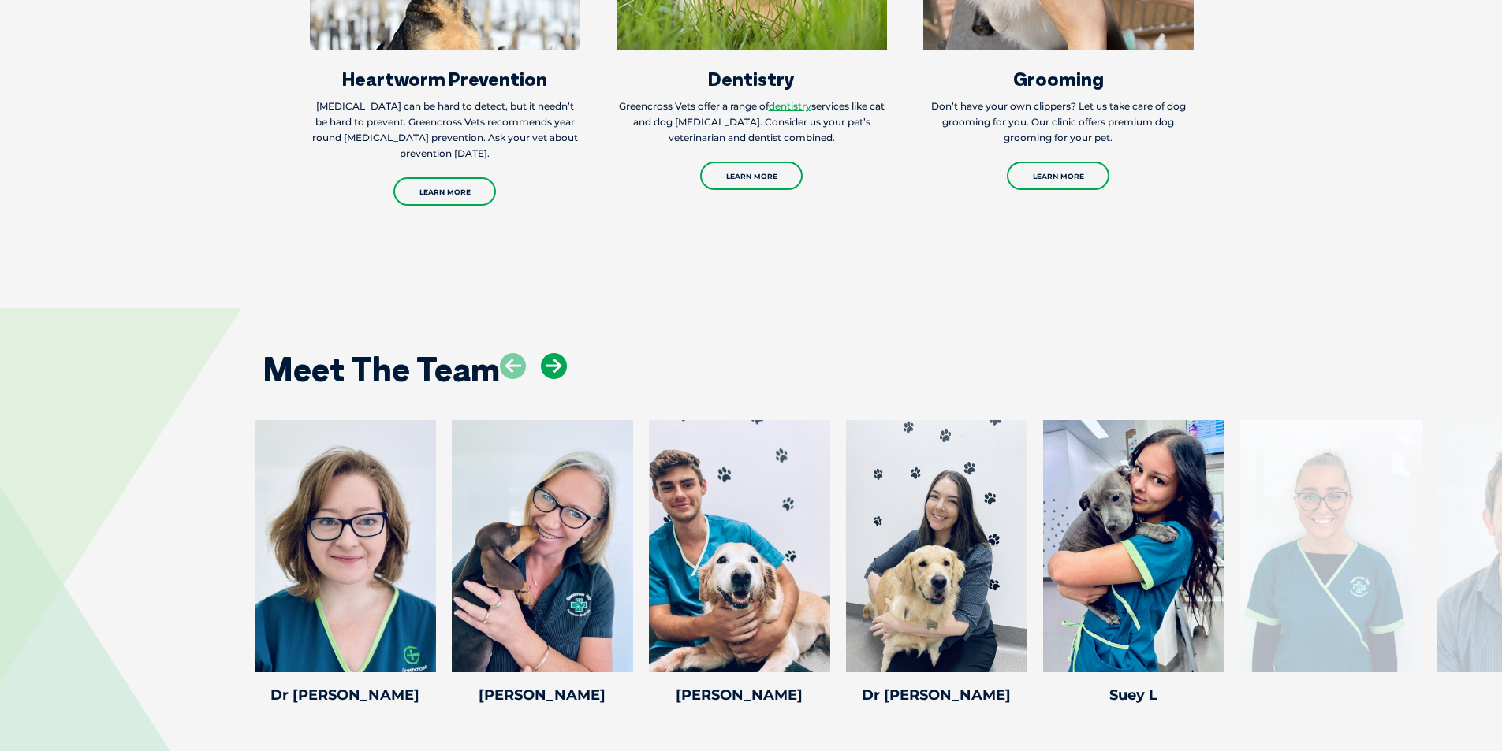
click at [553, 353] on icon at bounding box center [554, 366] width 26 height 26
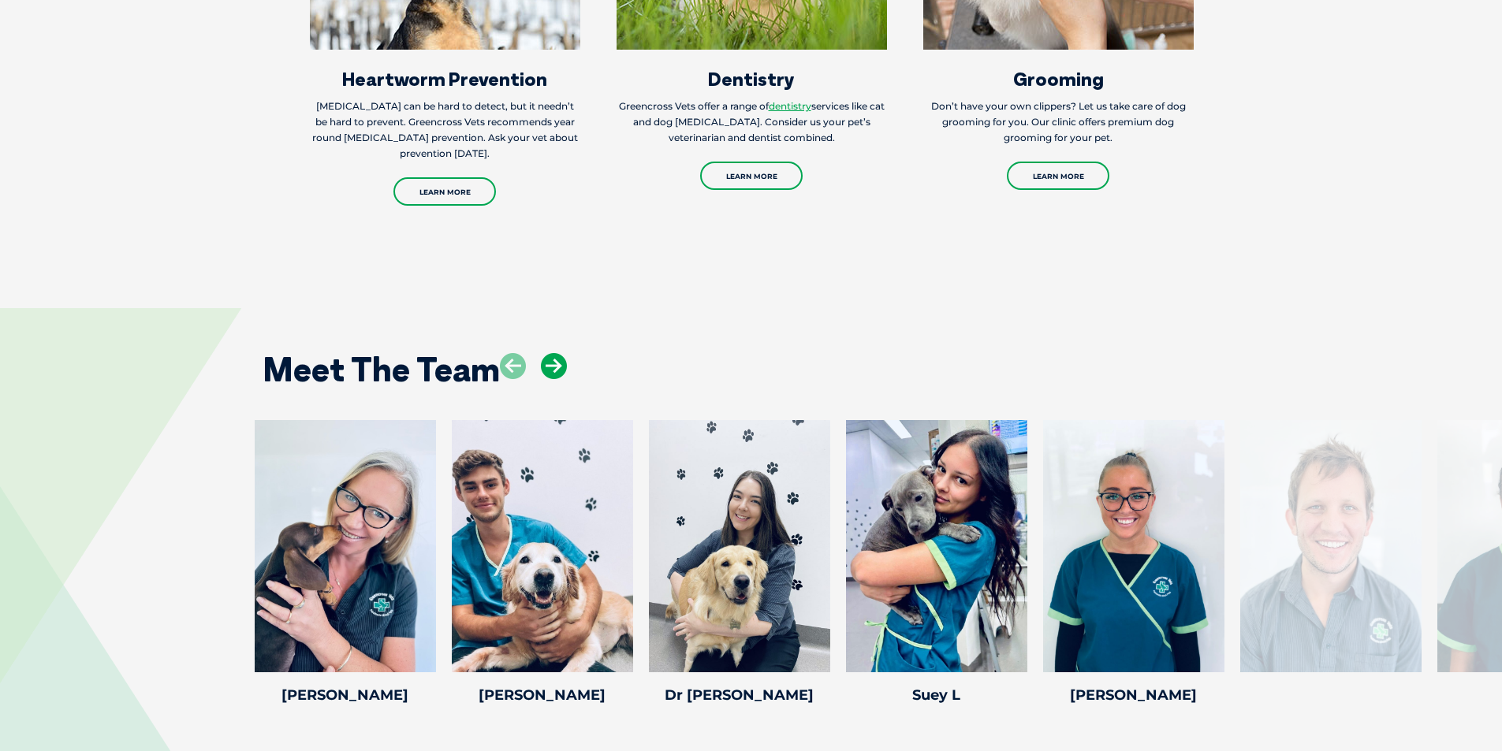
click at [553, 353] on icon at bounding box center [554, 366] width 26 height 26
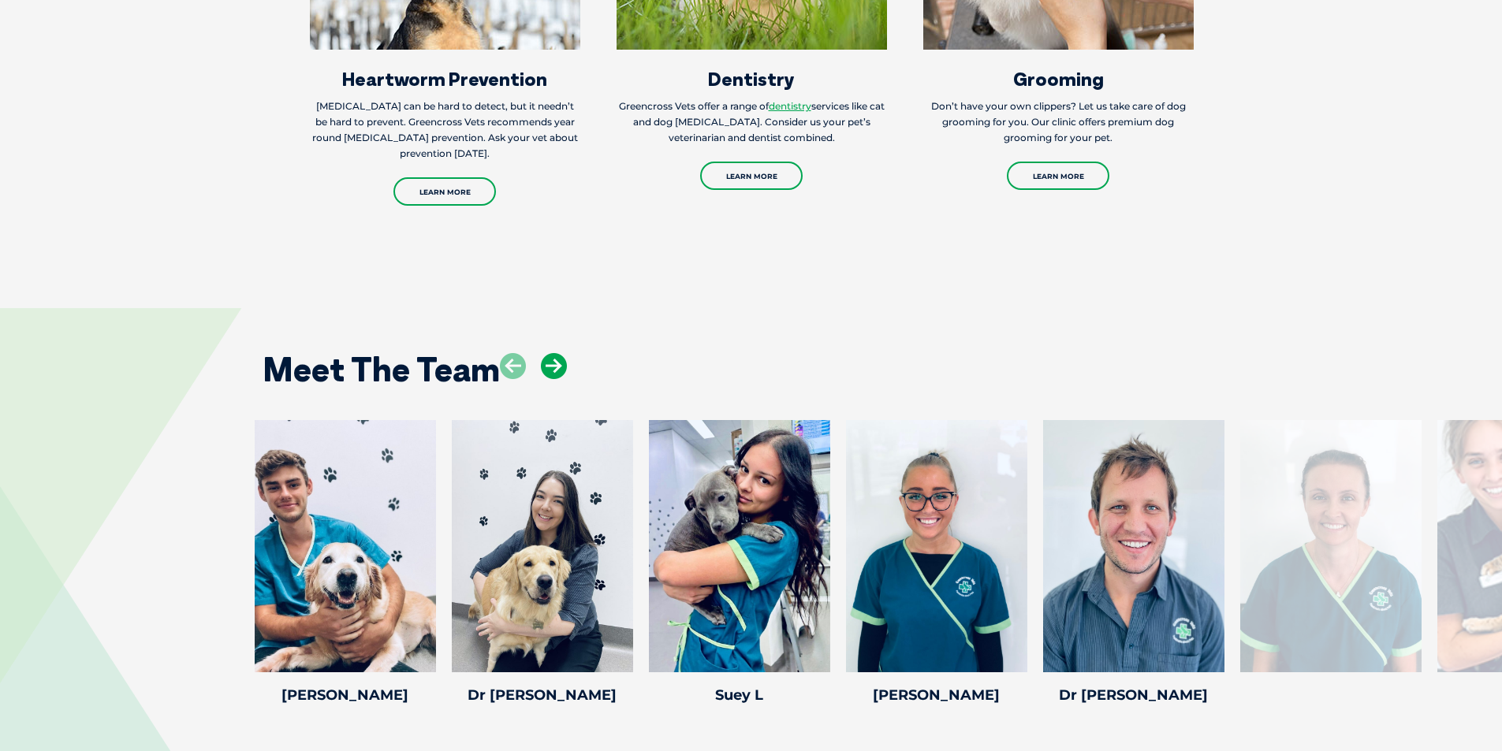
click at [553, 353] on icon at bounding box center [554, 366] width 26 height 26
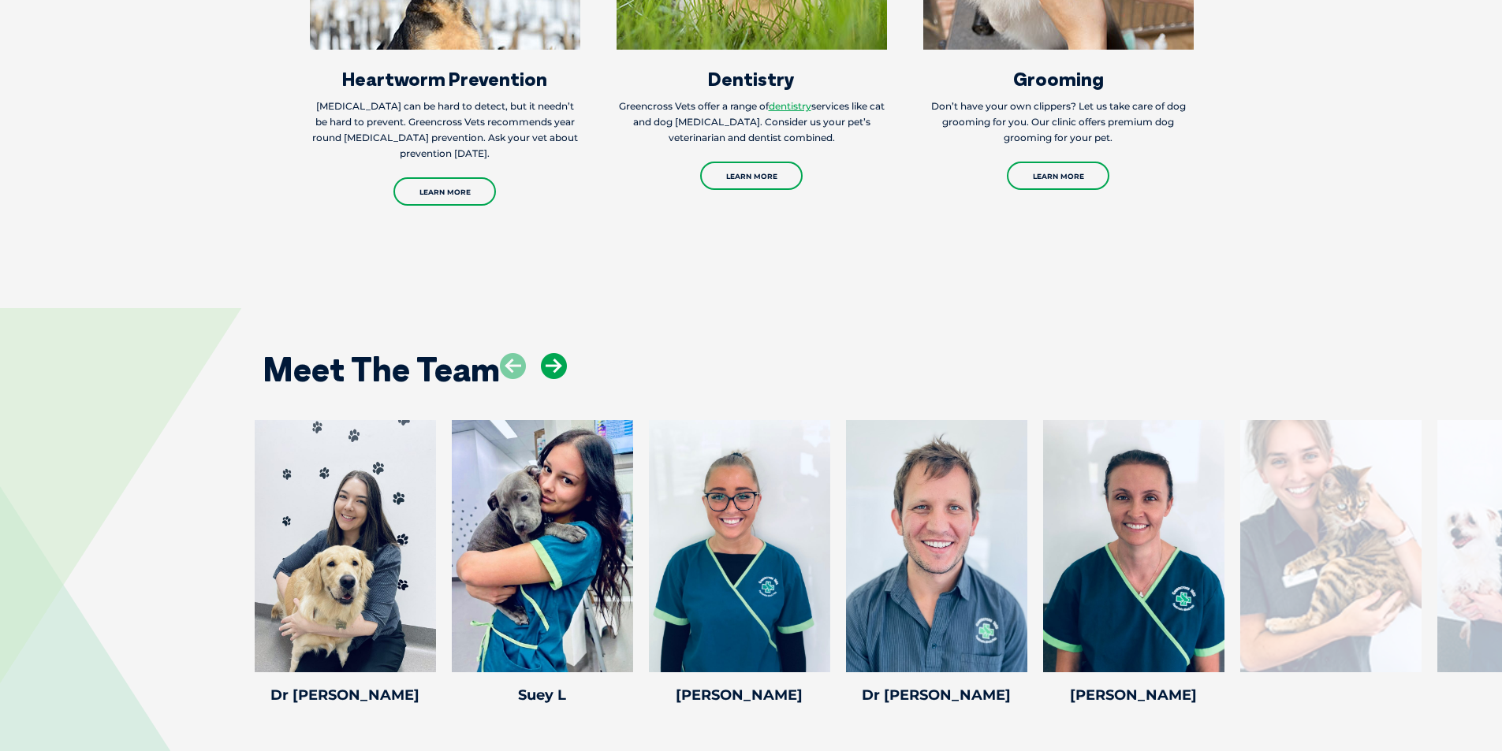
click at [553, 353] on icon at bounding box center [554, 366] width 26 height 26
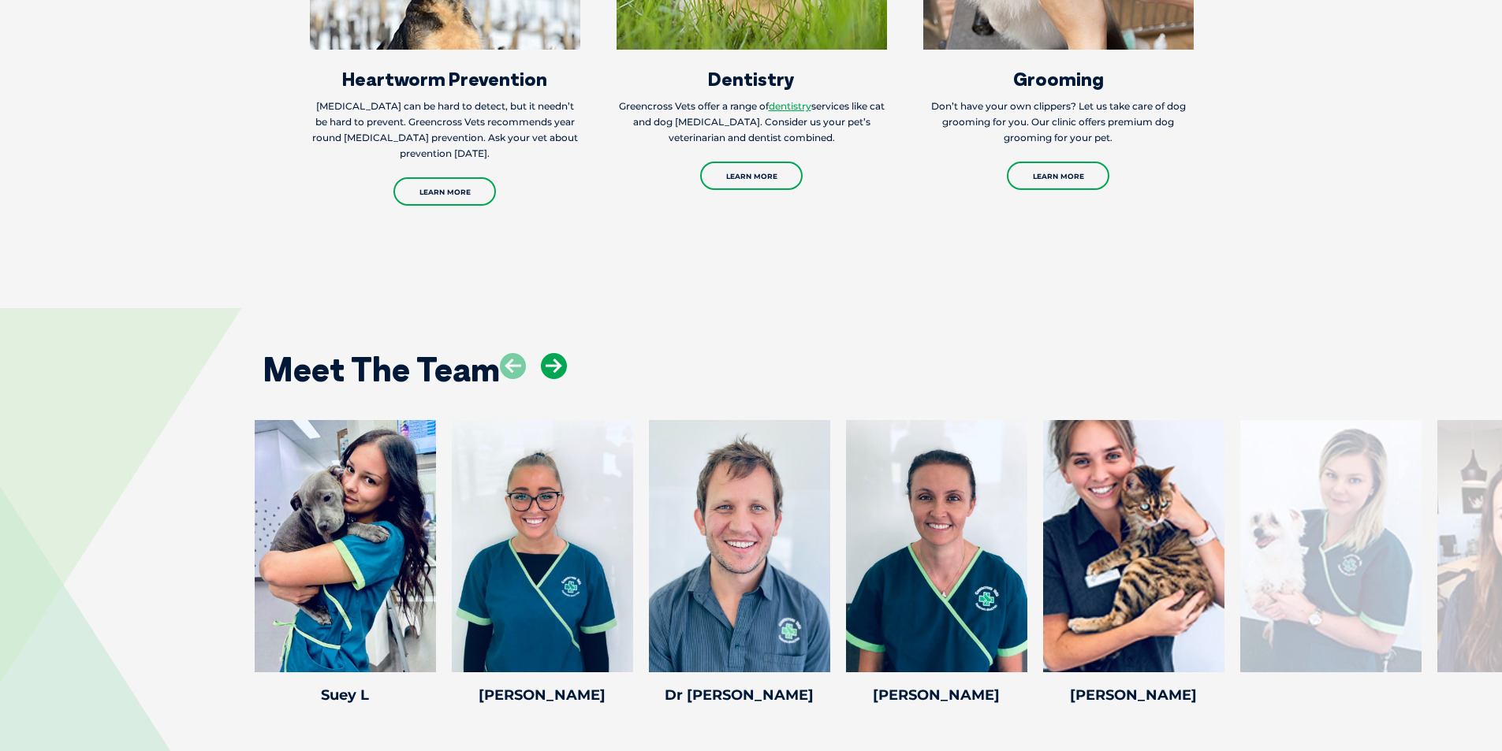
click at [553, 353] on icon at bounding box center [554, 366] width 26 height 26
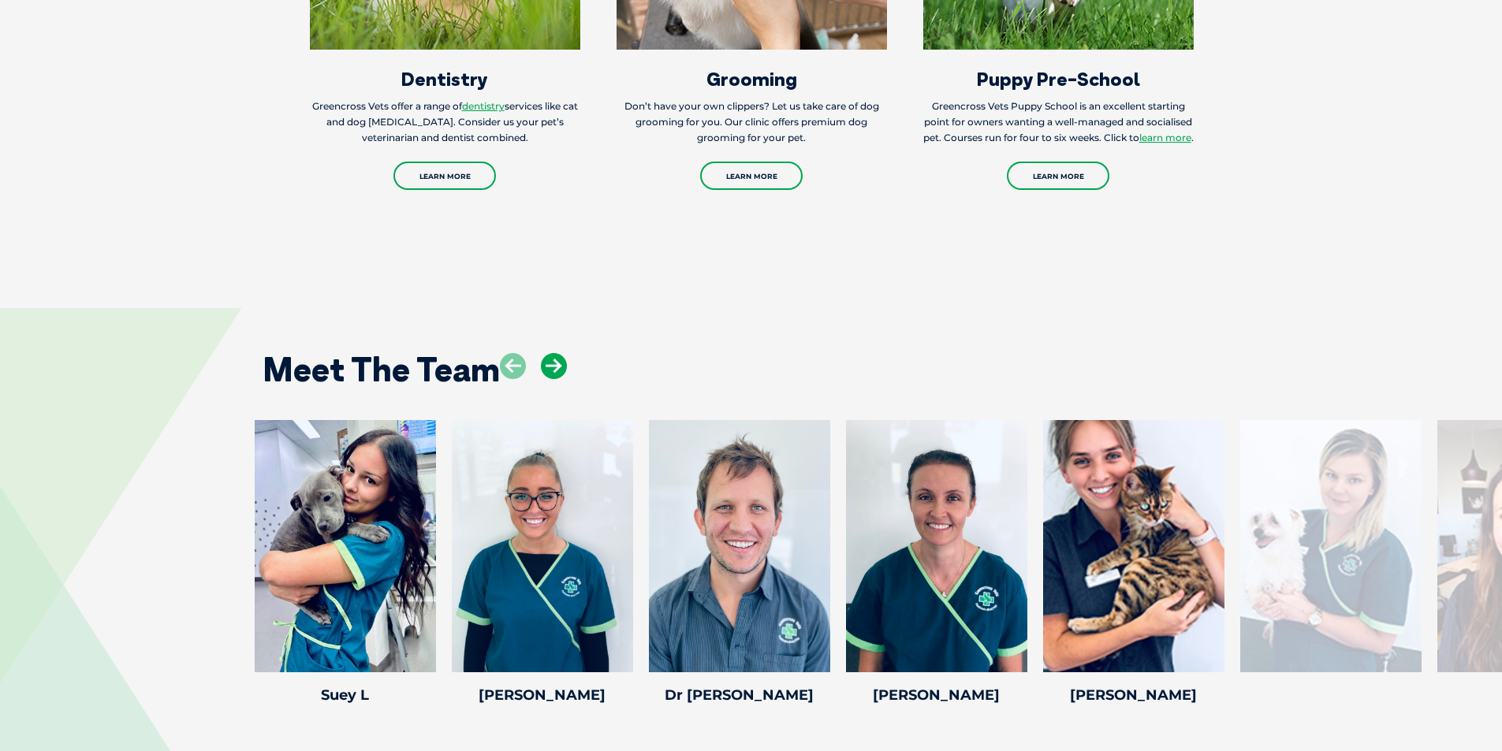
click at [553, 353] on icon at bounding box center [554, 366] width 26 height 26
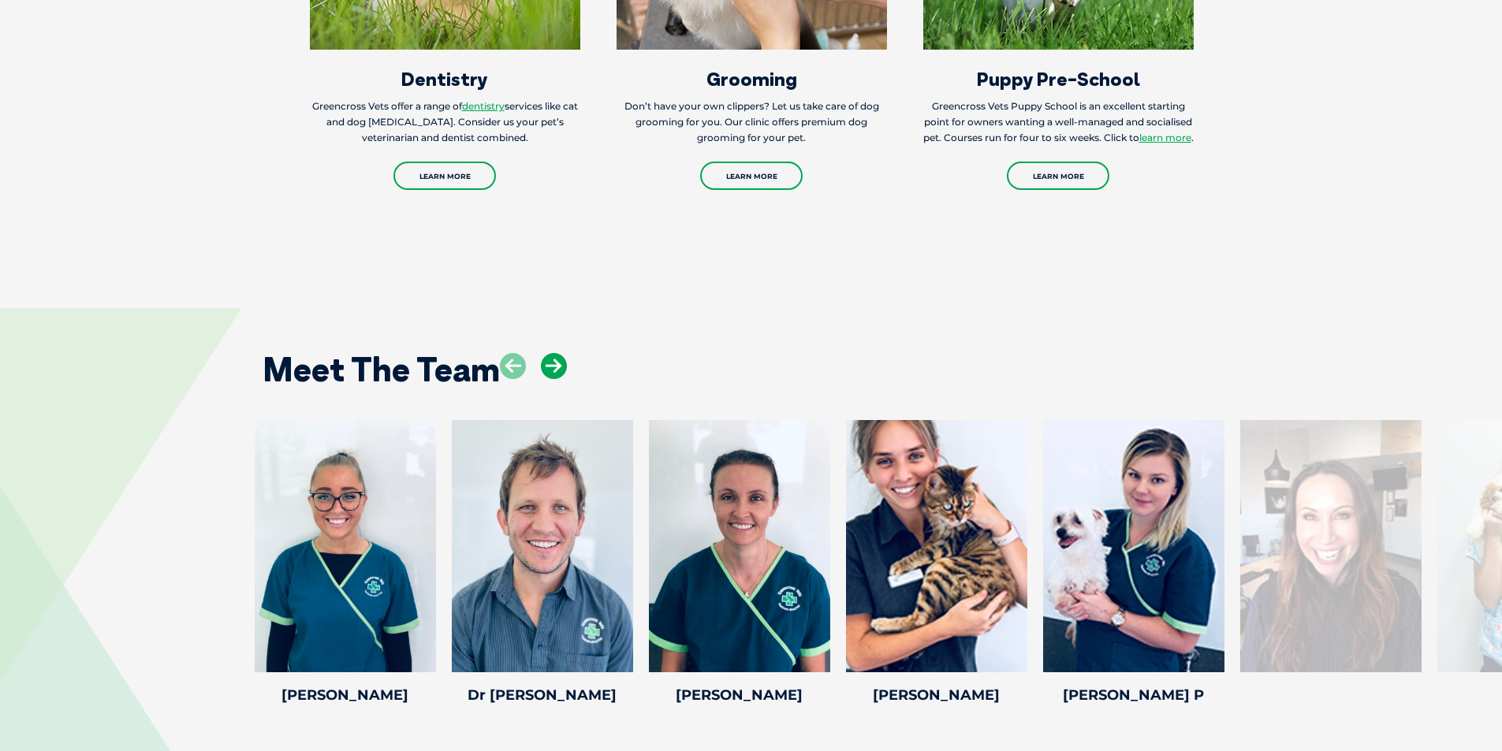
click at [553, 353] on icon at bounding box center [554, 366] width 26 height 26
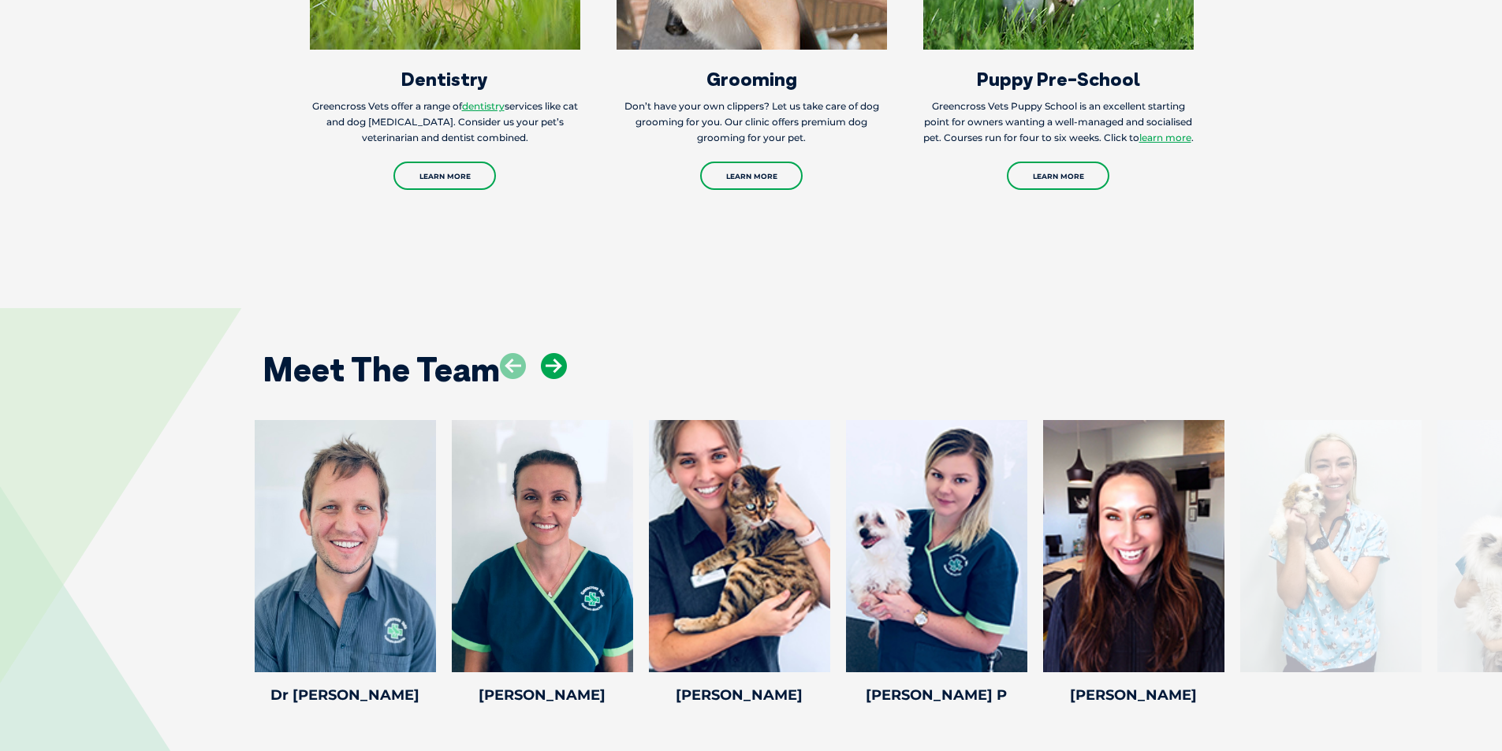
click at [553, 353] on icon at bounding box center [554, 366] width 26 height 26
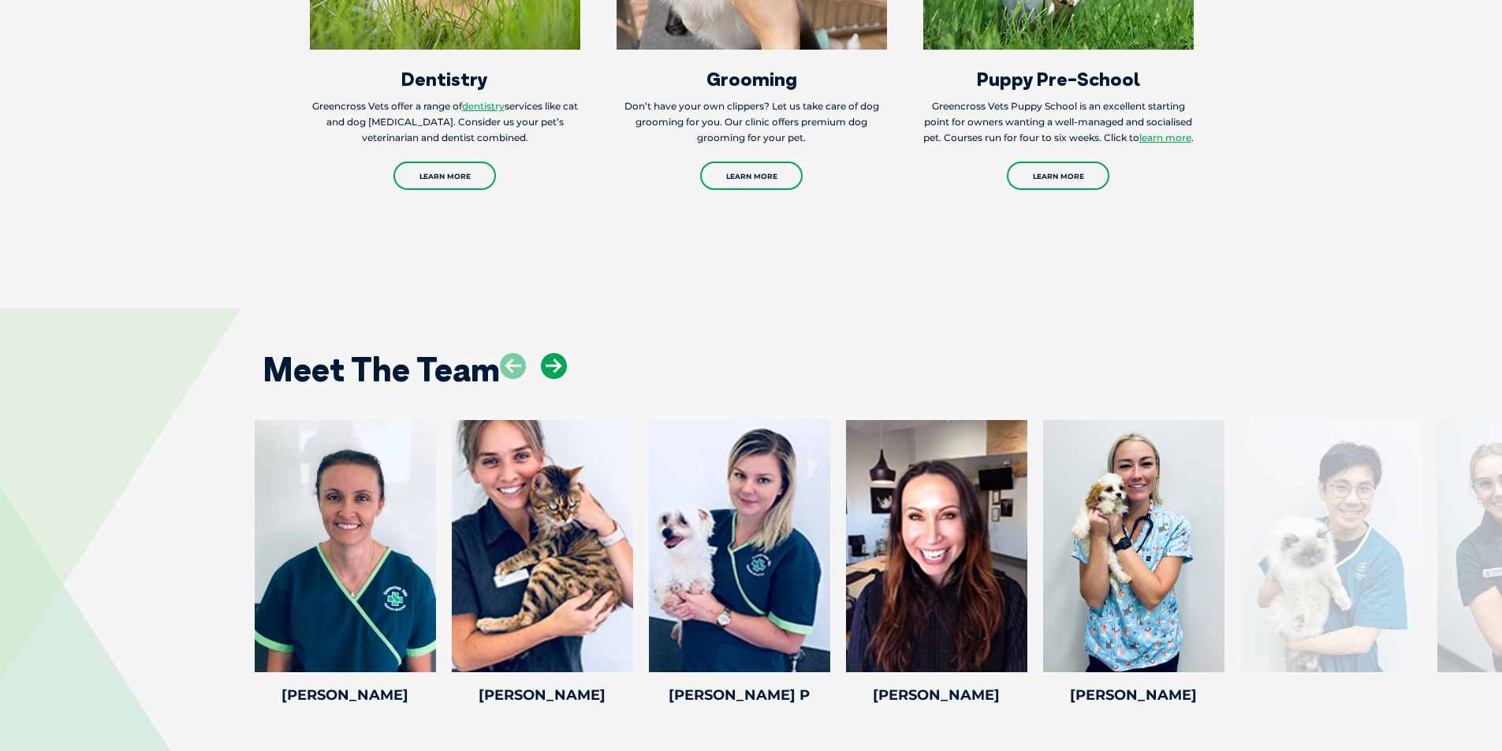
click at [553, 353] on icon at bounding box center [554, 366] width 26 height 26
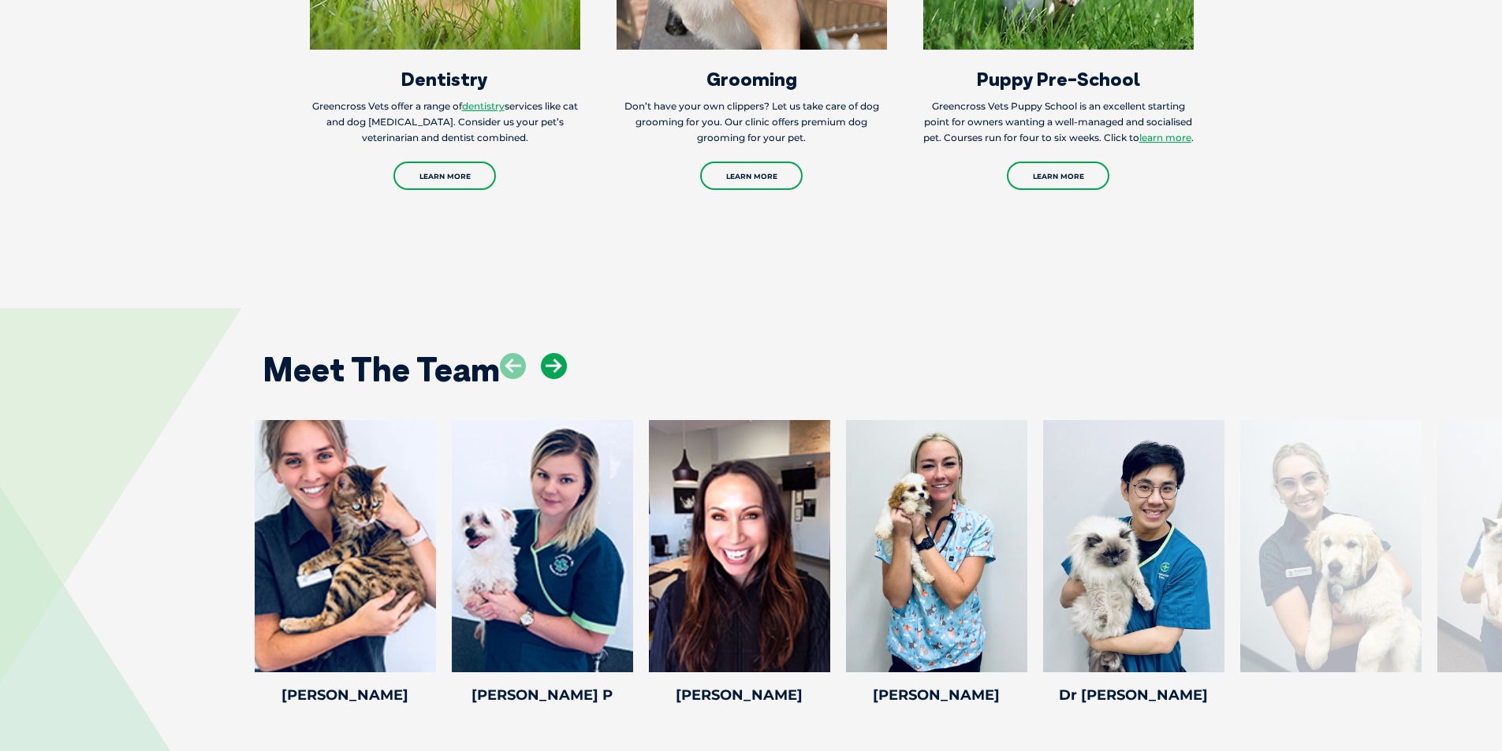
click at [553, 353] on icon at bounding box center [554, 366] width 26 height 26
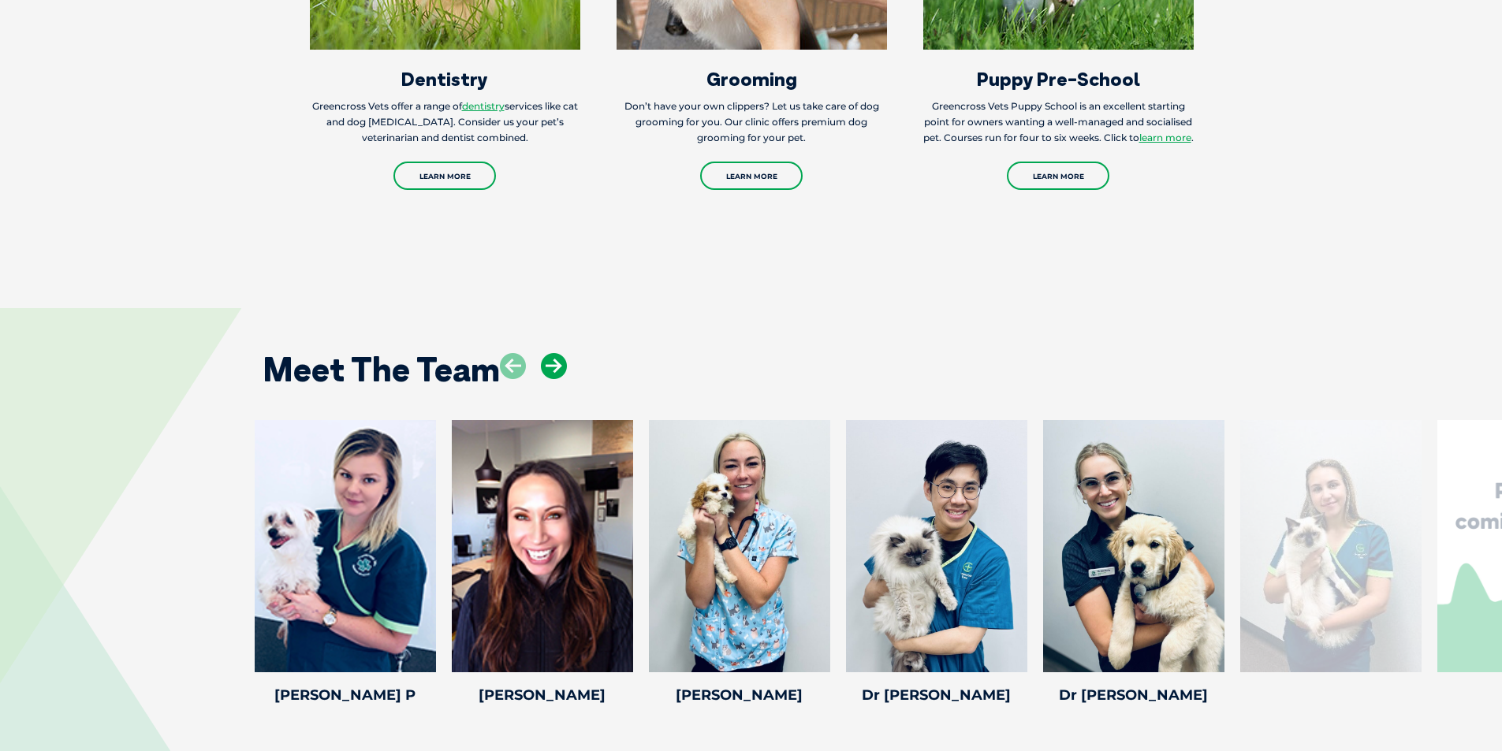
click at [553, 353] on icon at bounding box center [554, 366] width 26 height 26
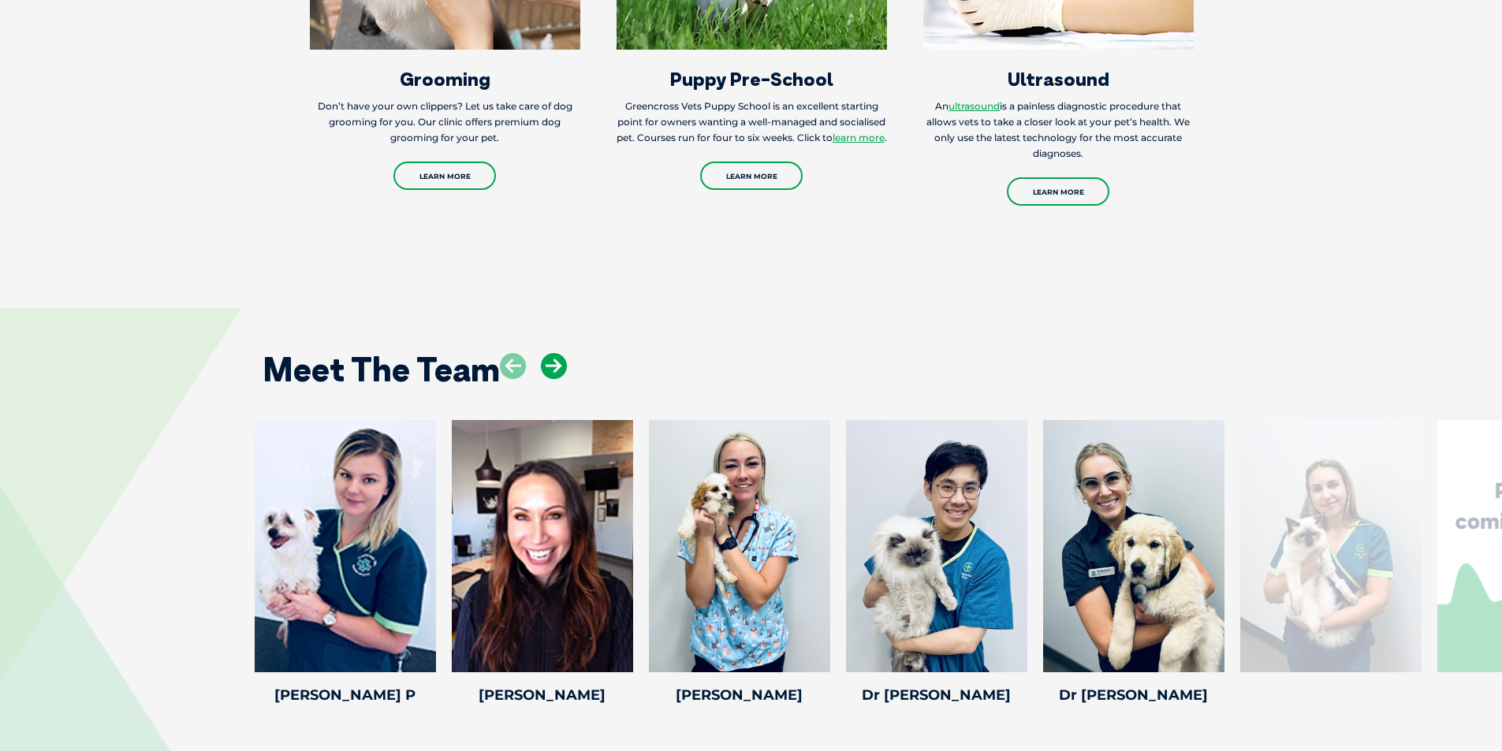
click at [553, 353] on icon at bounding box center [554, 366] width 26 height 26
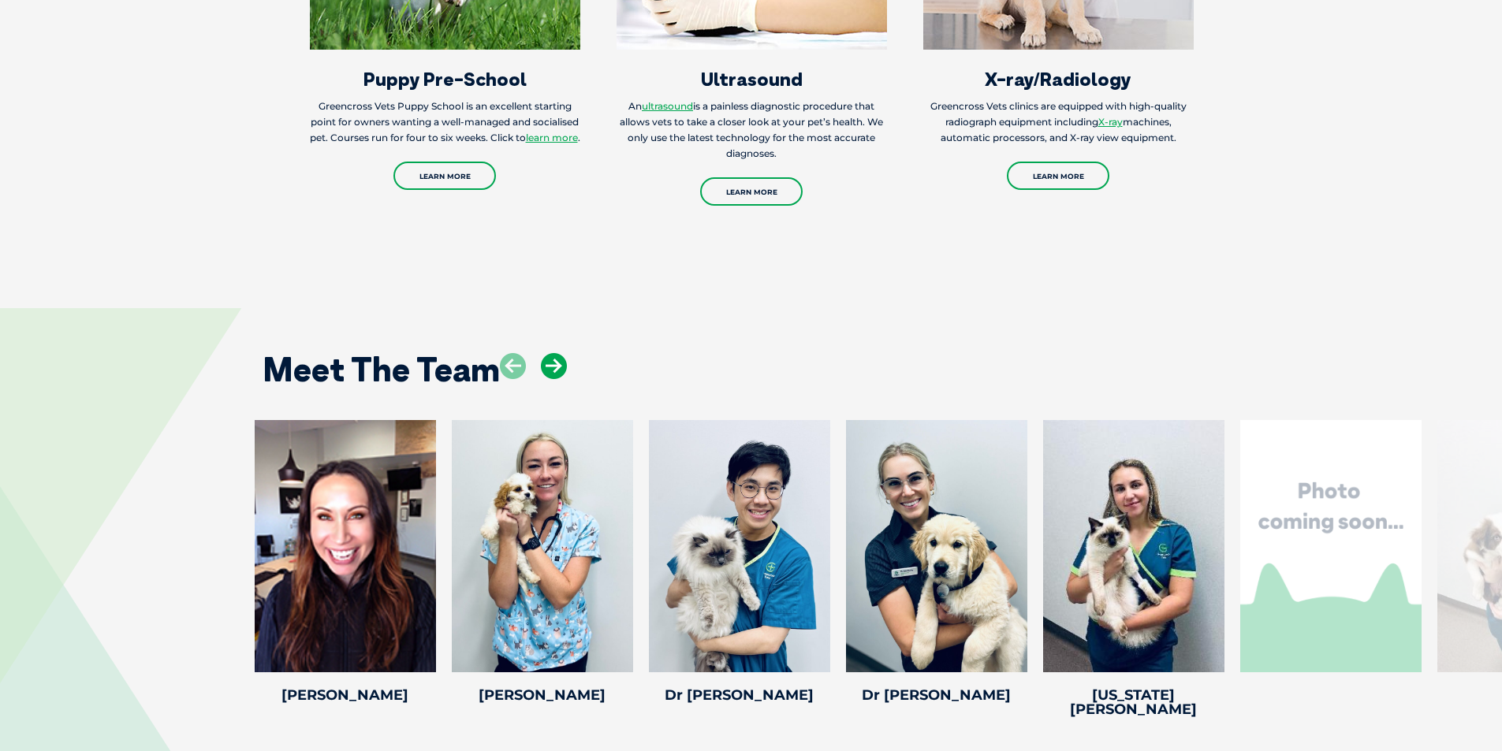
click at [553, 353] on icon at bounding box center [554, 366] width 26 height 26
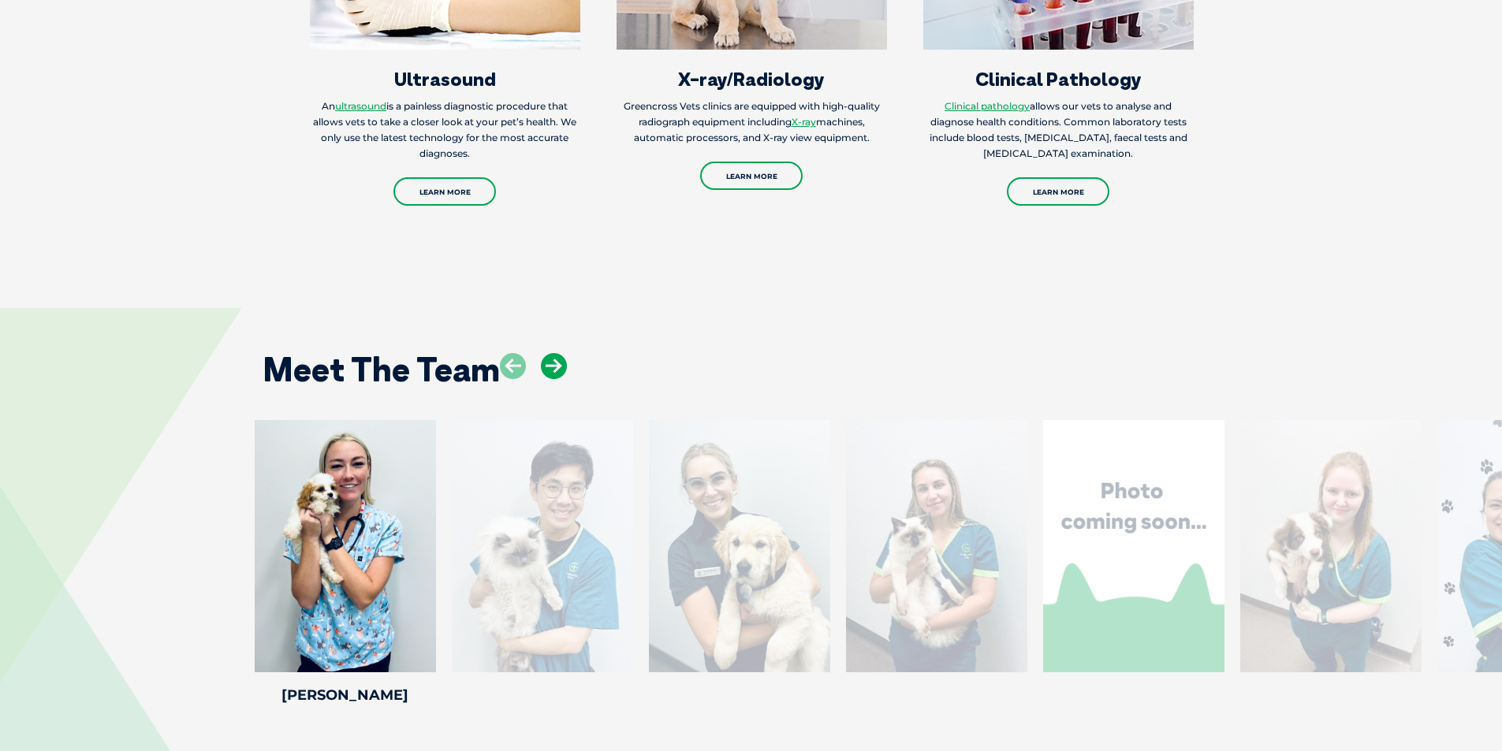
click at [553, 353] on icon at bounding box center [554, 366] width 26 height 26
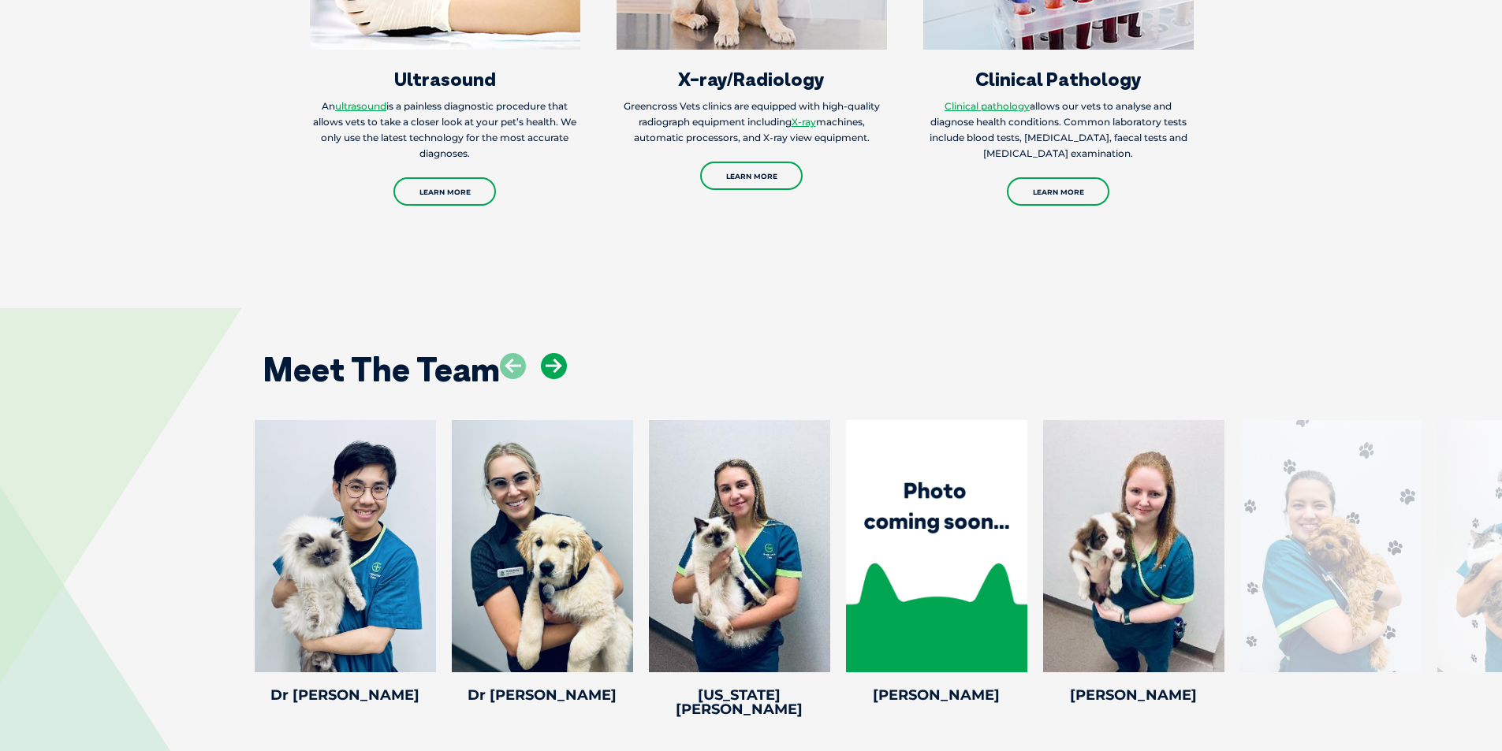
click at [553, 353] on icon at bounding box center [554, 366] width 26 height 26
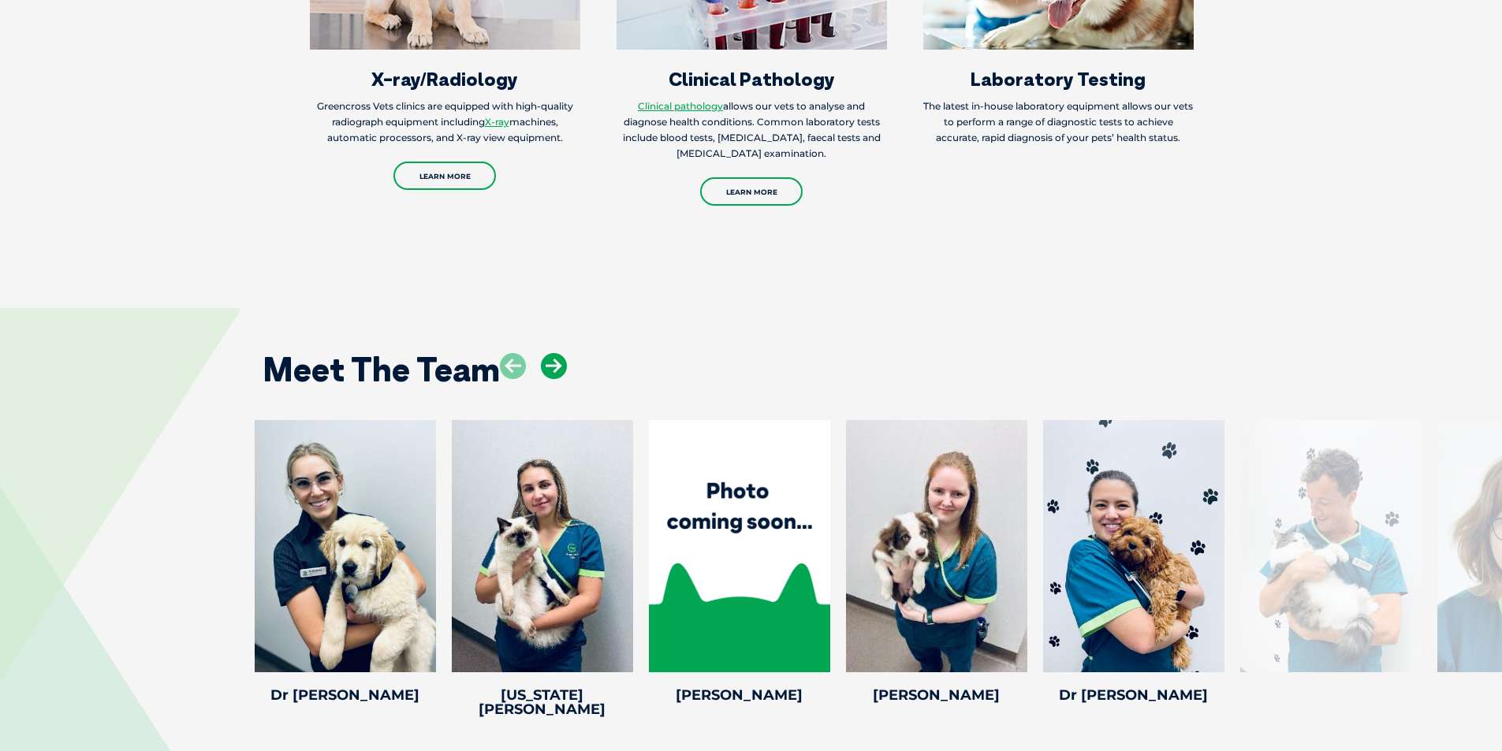
click at [553, 353] on icon at bounding box center [554, 366] width 26 height 26
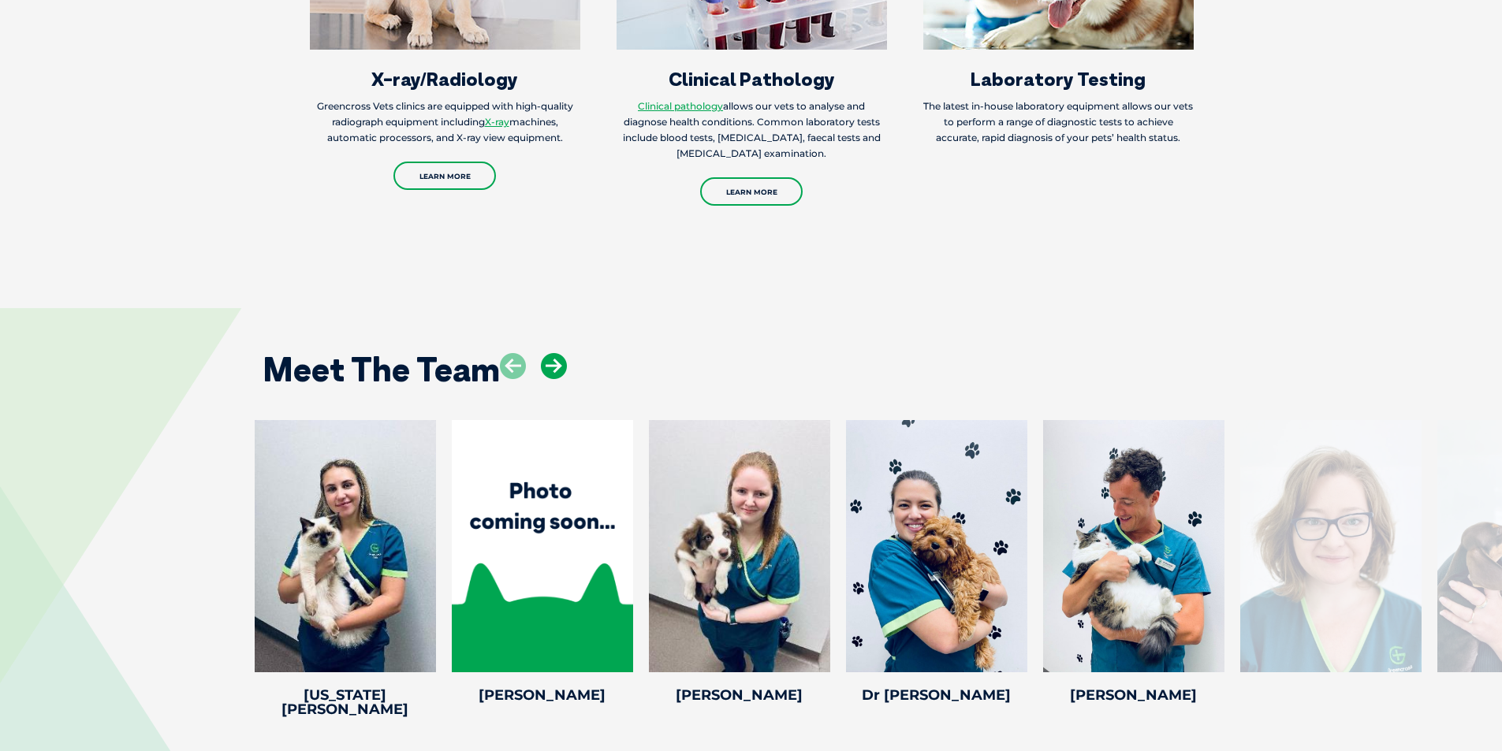
click at [553, 353] on icon at bounding box center [554, 366] width 26 height 26
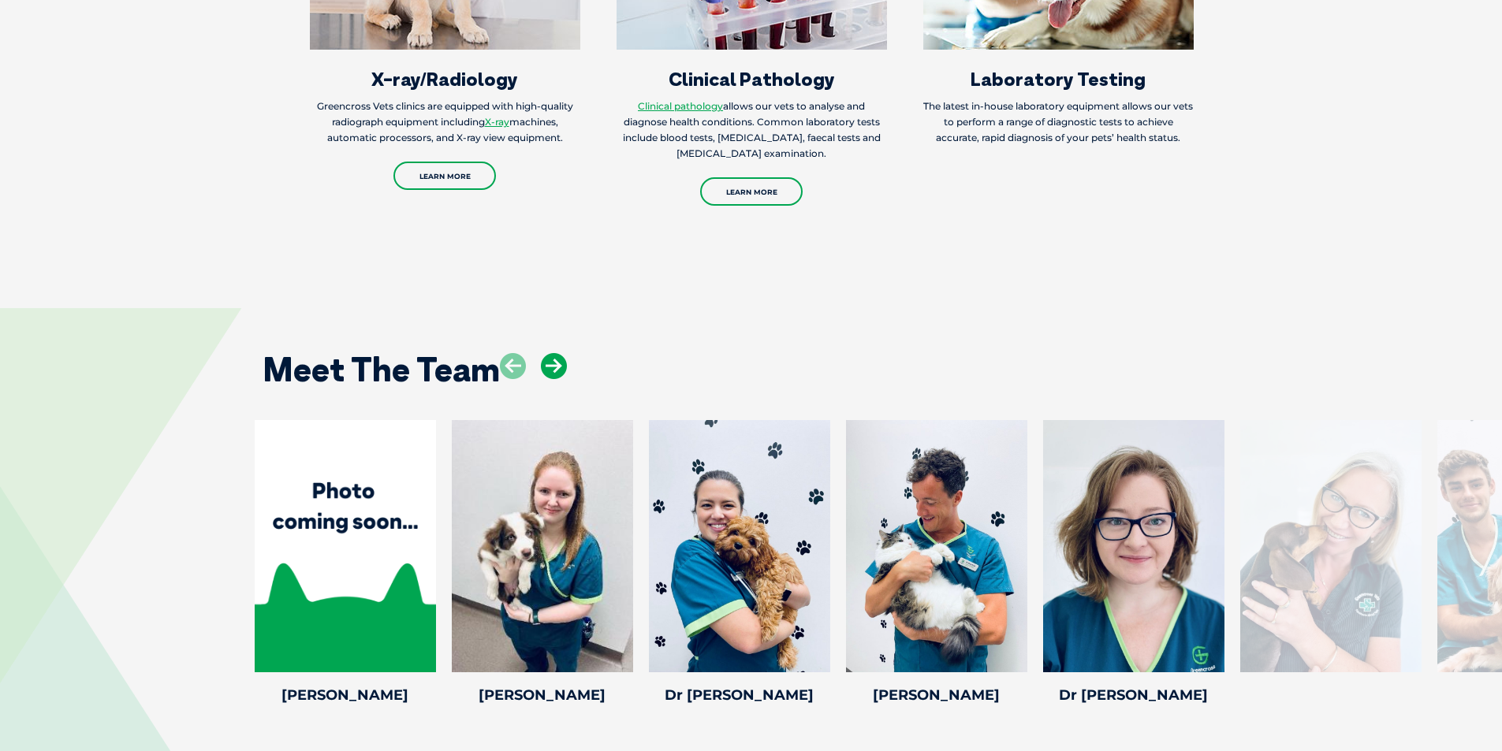
click at [553, 353] on icon at bounding box center [554, 366] width 26 height 26
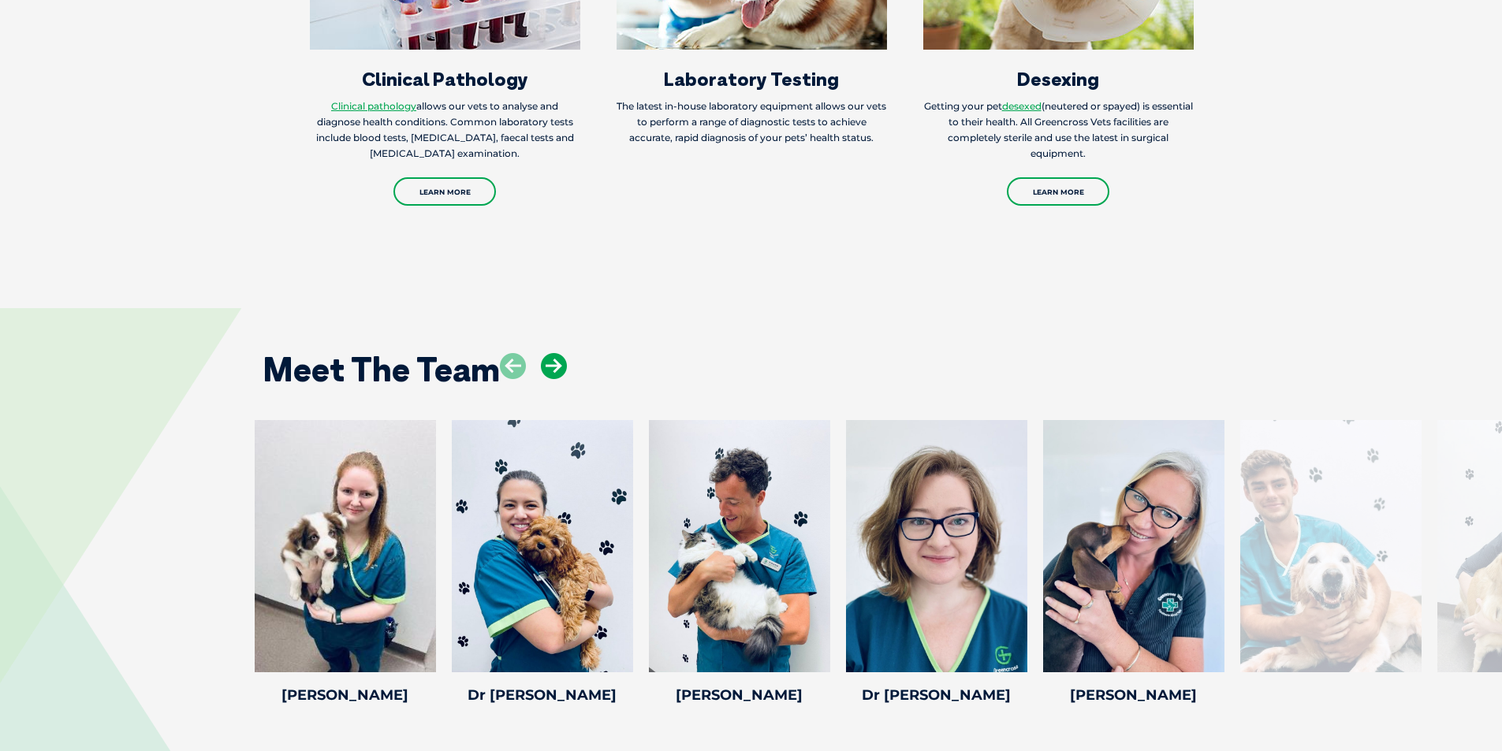
click at [553, 353] on icon at bounding box center [554, 366] width 26 height 26
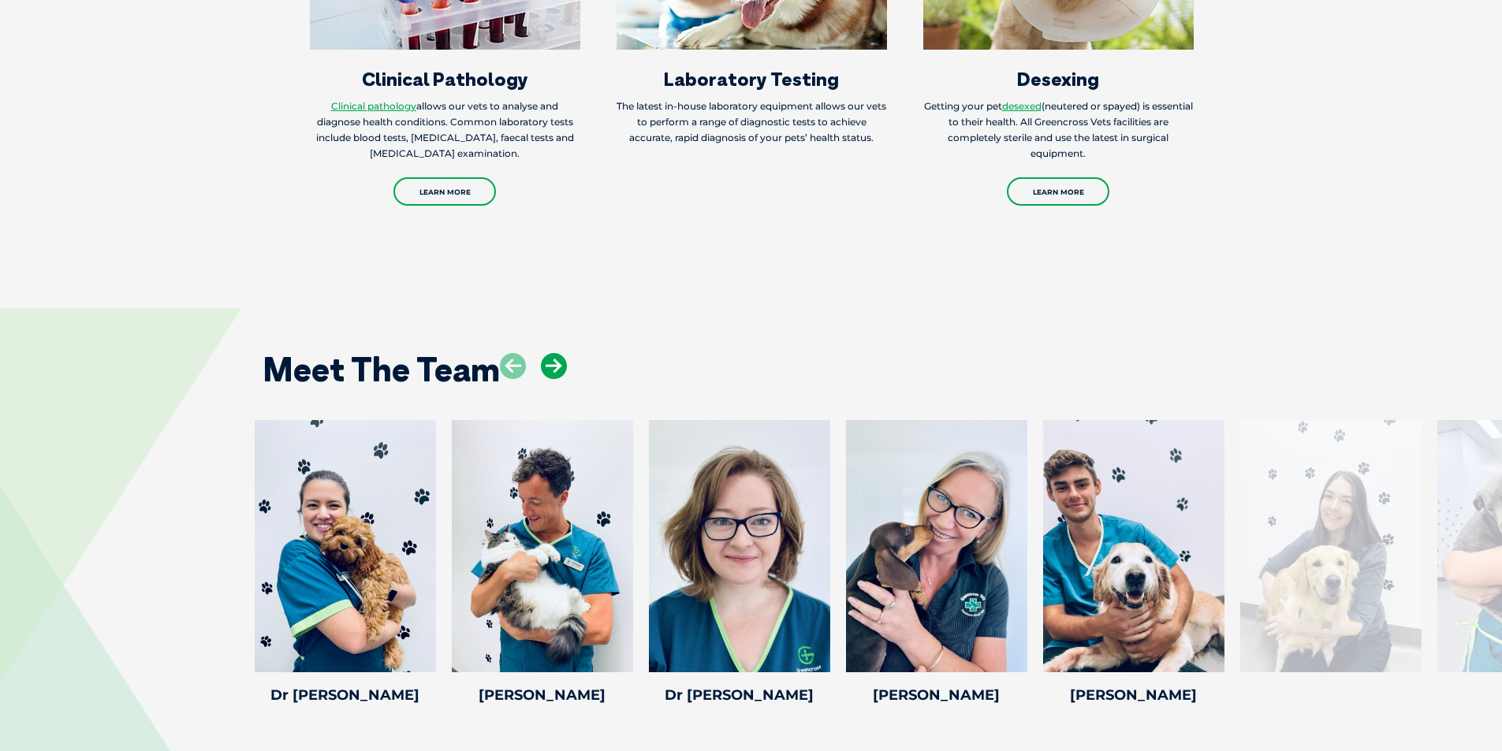
click at [553, 353] on icon at bounding box center [554, 366] width 26 height 26
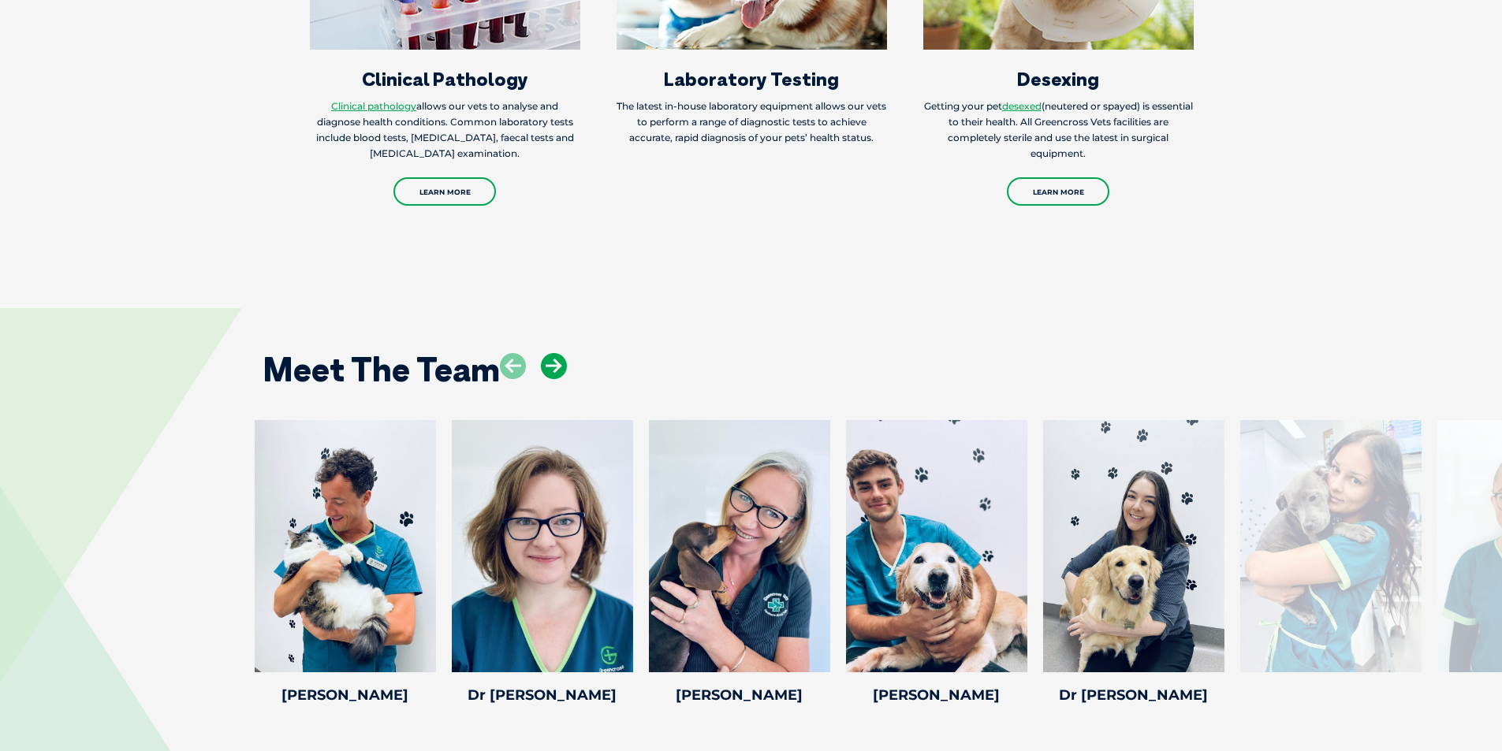
click at [553, 353] on icon at bounding box center [554, 366] width 26 height 26
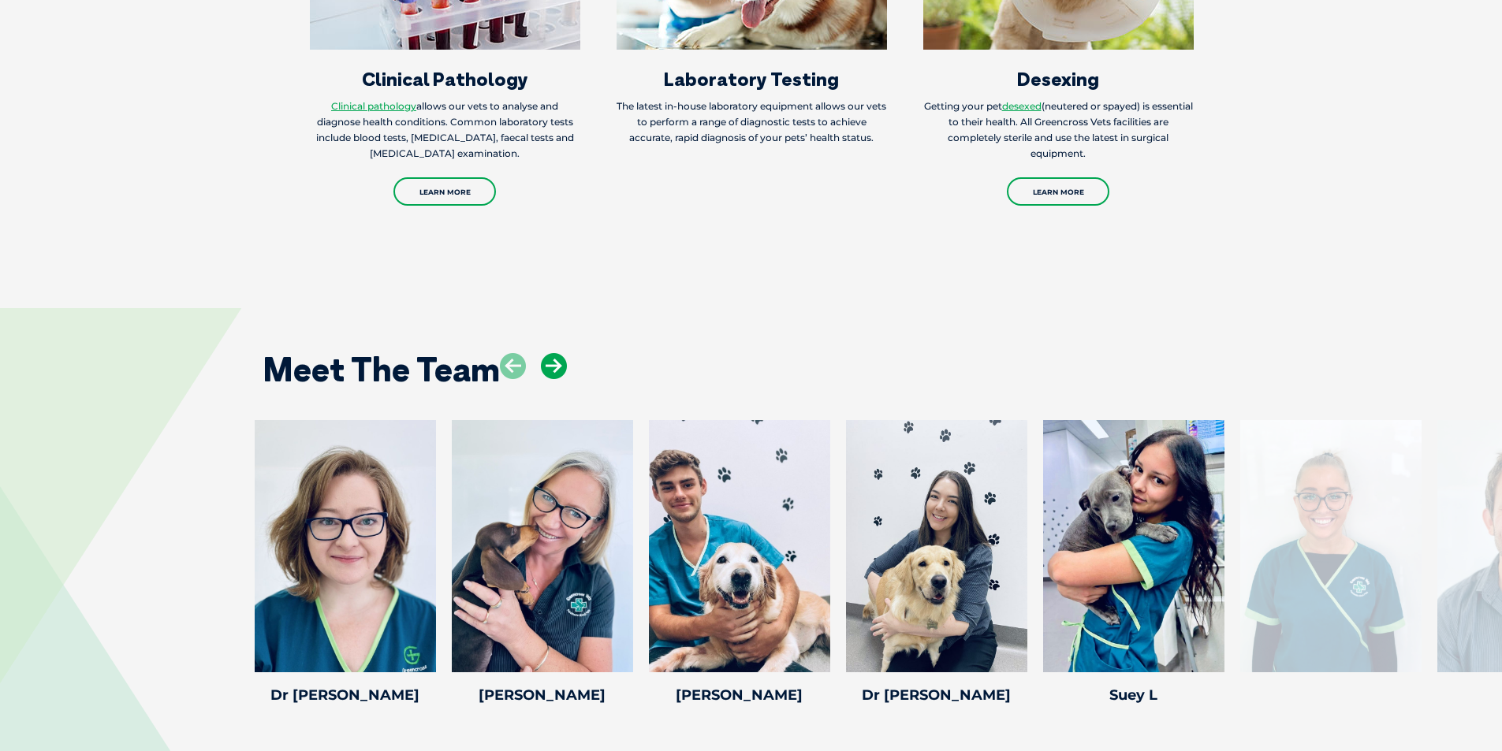
click at [553, 353] on icon at bounding box center [554, 366] width 26 height 26
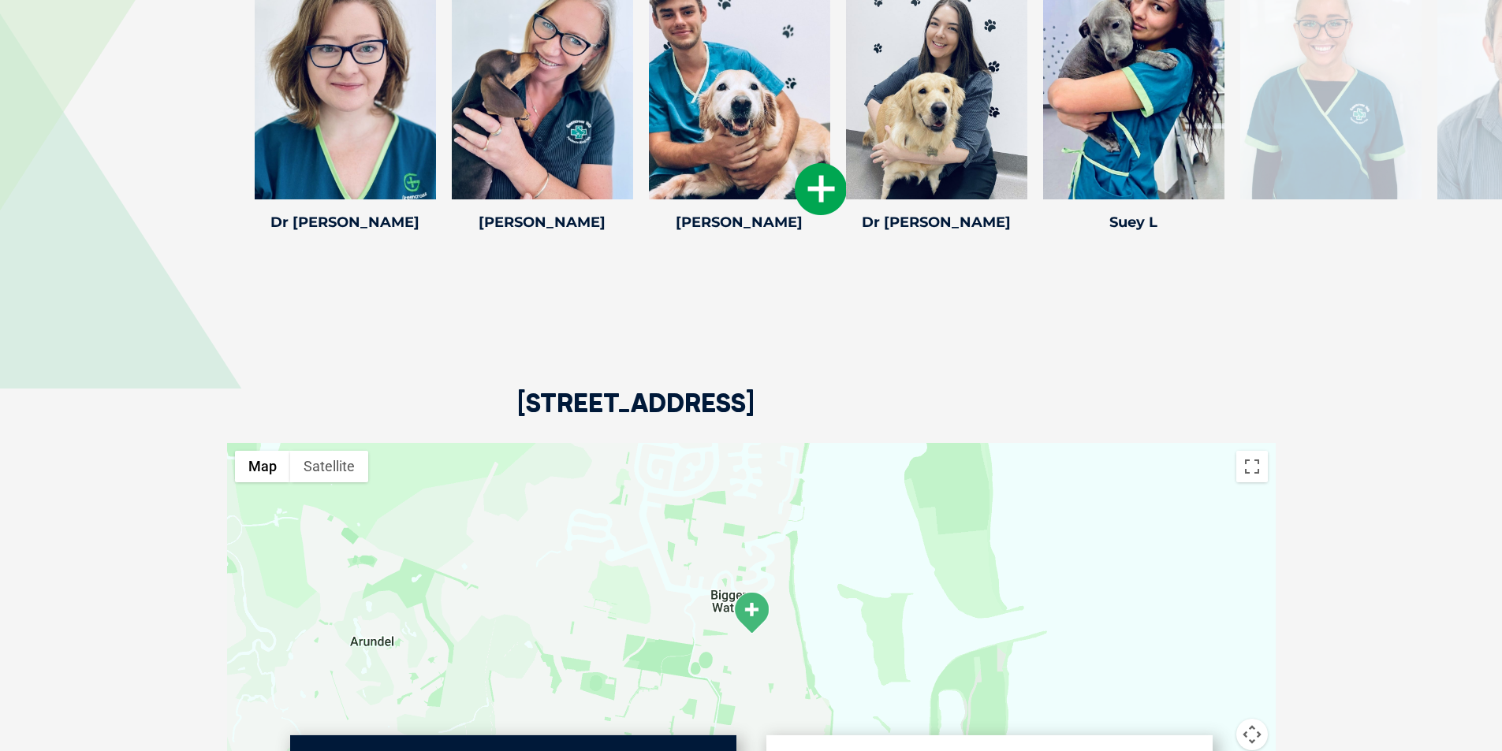
scroll to position [2680, 0]
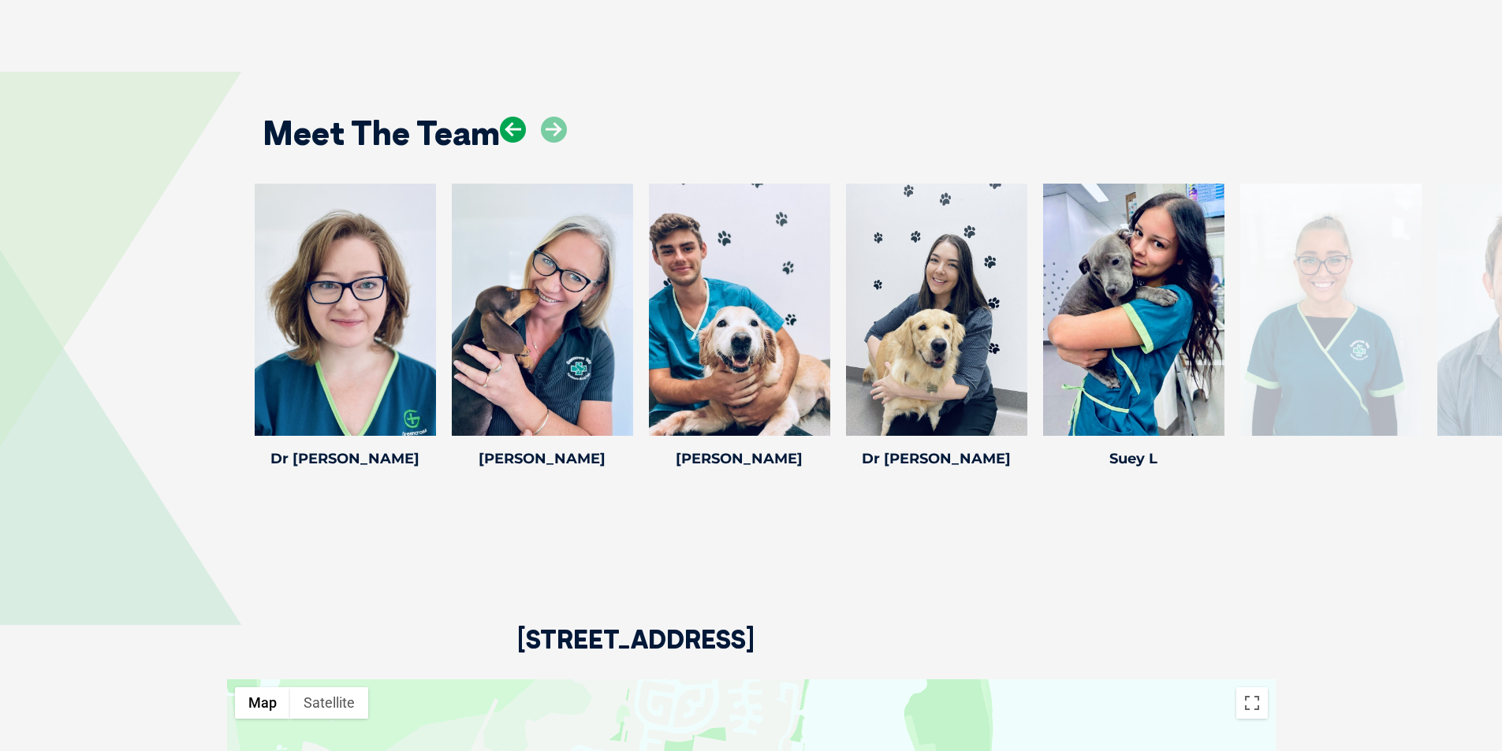
click at [514, 117] on icon at bounding box center [513, 130] width 26 height 26
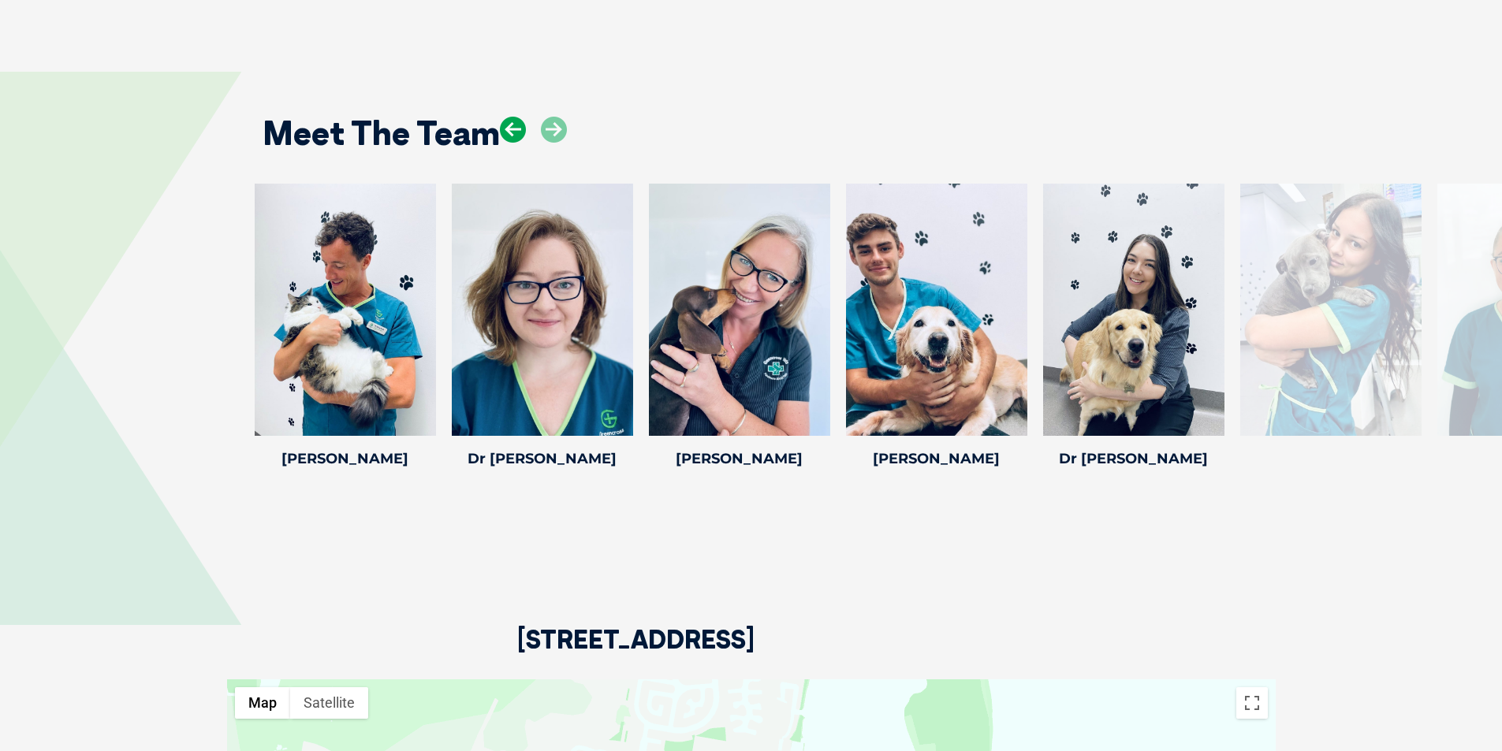
click at [514, 117] on icon at bounding box center [513, 130] width 26 height 26
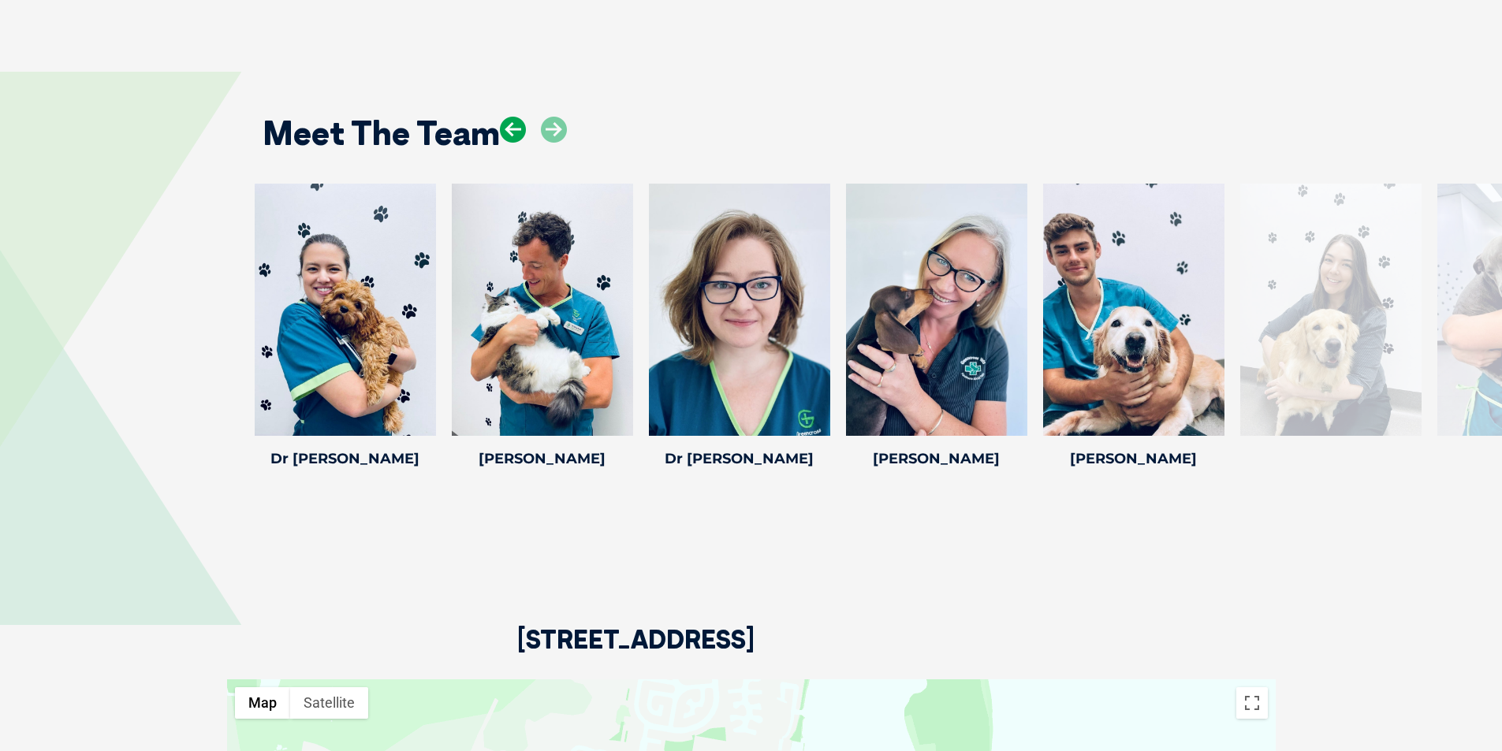
click at [514, 117] on icon at bounding box center [513, 130] width 26 height 26
